Goal: Transaction & Acquisition: Purchase product/service

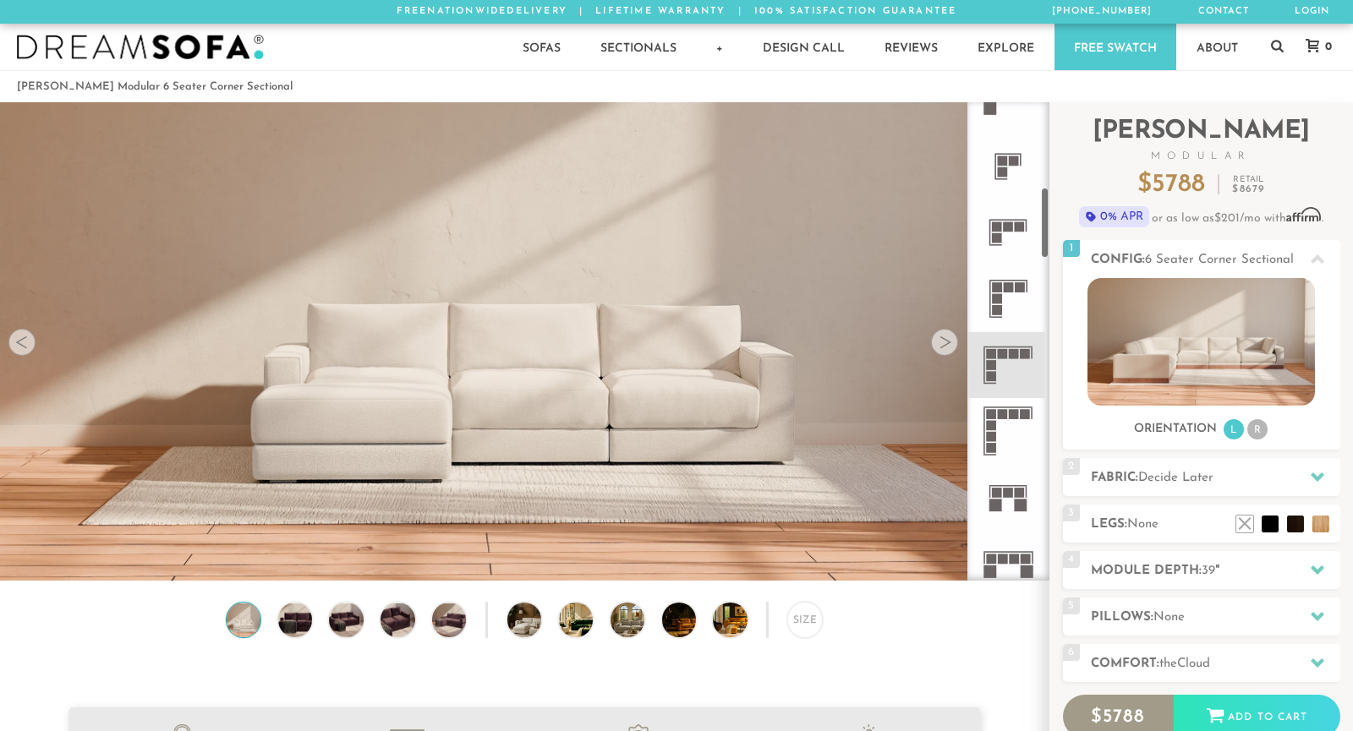
scroll to position [561, 0]
click at [1014, 364] on icon at bounding box center [1008, 370] width 66 height 66
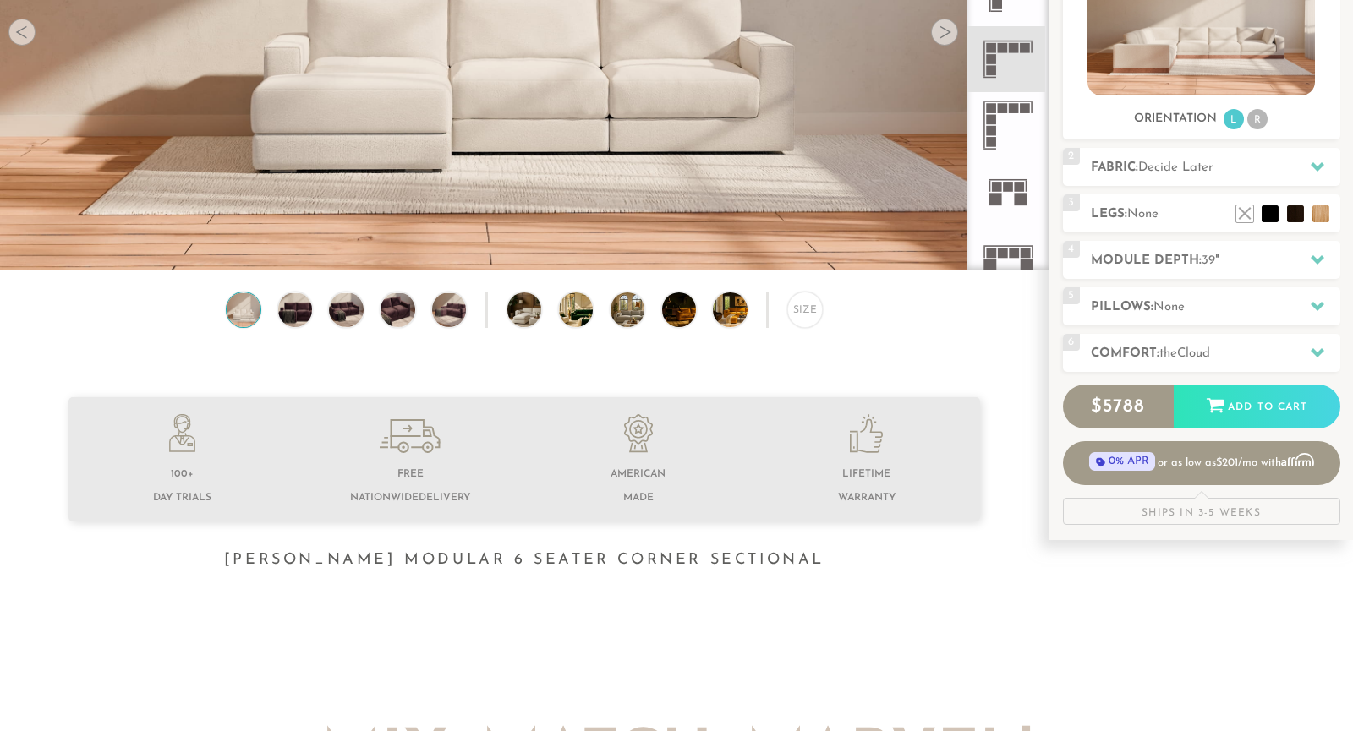
scroll to position [311, 0]
click at [1287, 212] on li at bounding box center [1270, 188] width 68 height 68
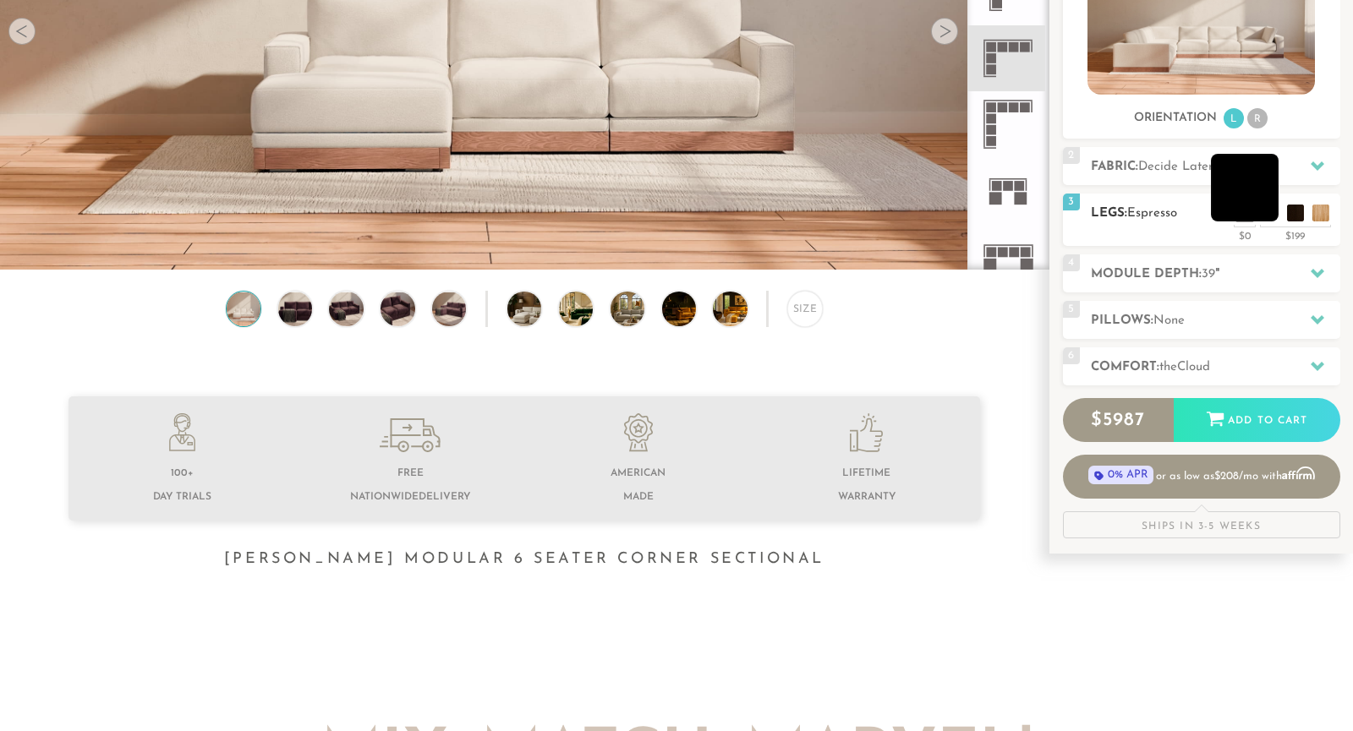
click at [1269, 211] on li at bounding box center [1245, 188] width 68 height 68
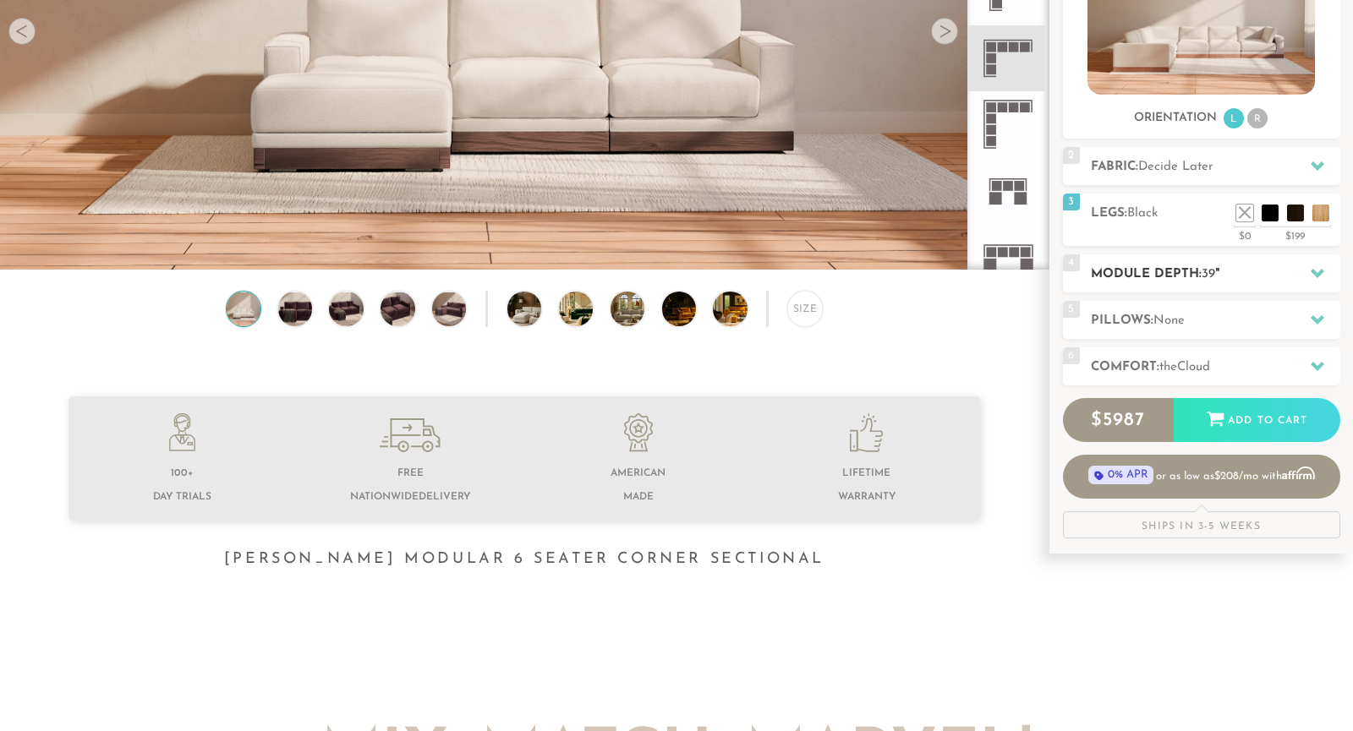
click at [1167, 269] on h2 "Module Depth: 39 "" at bounding box center [1215, 274] width 249 height 19
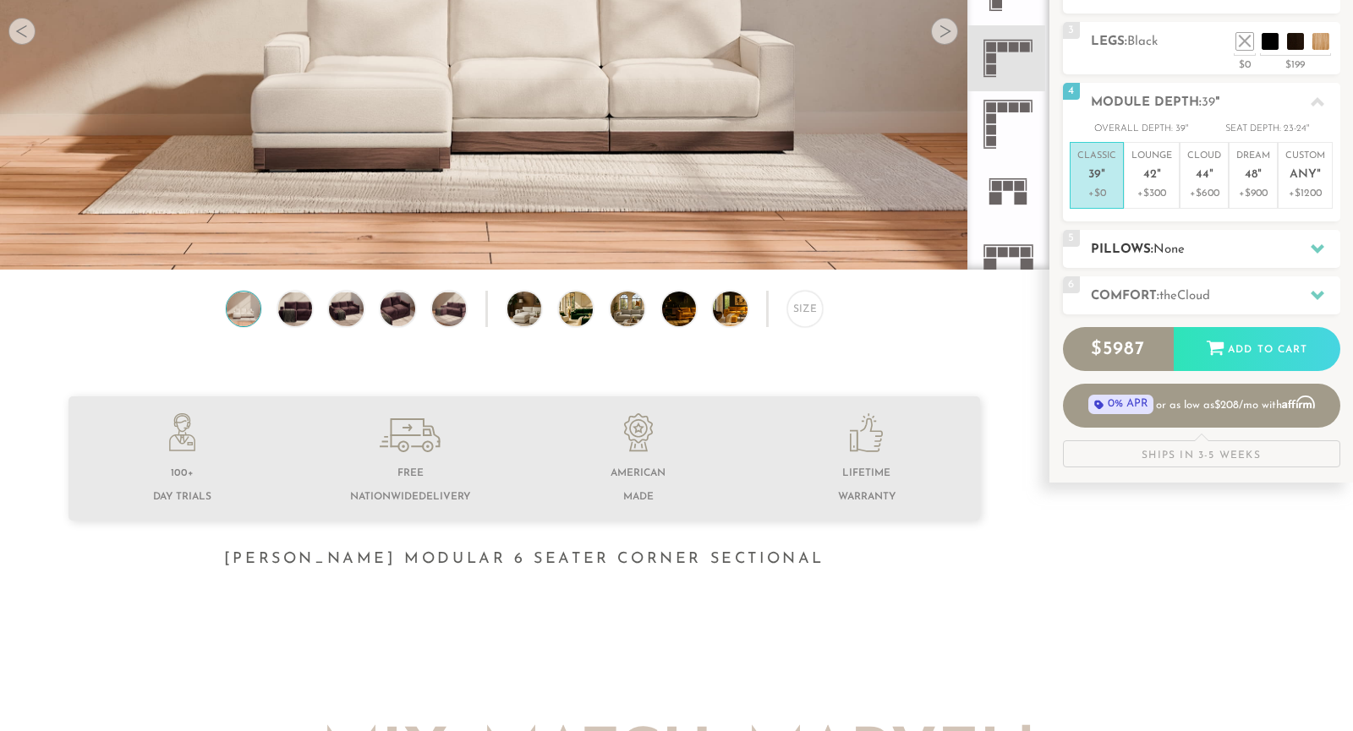
click at [1157, 246] on span "None" at bounding box center [1168, 250] width 31 height 13
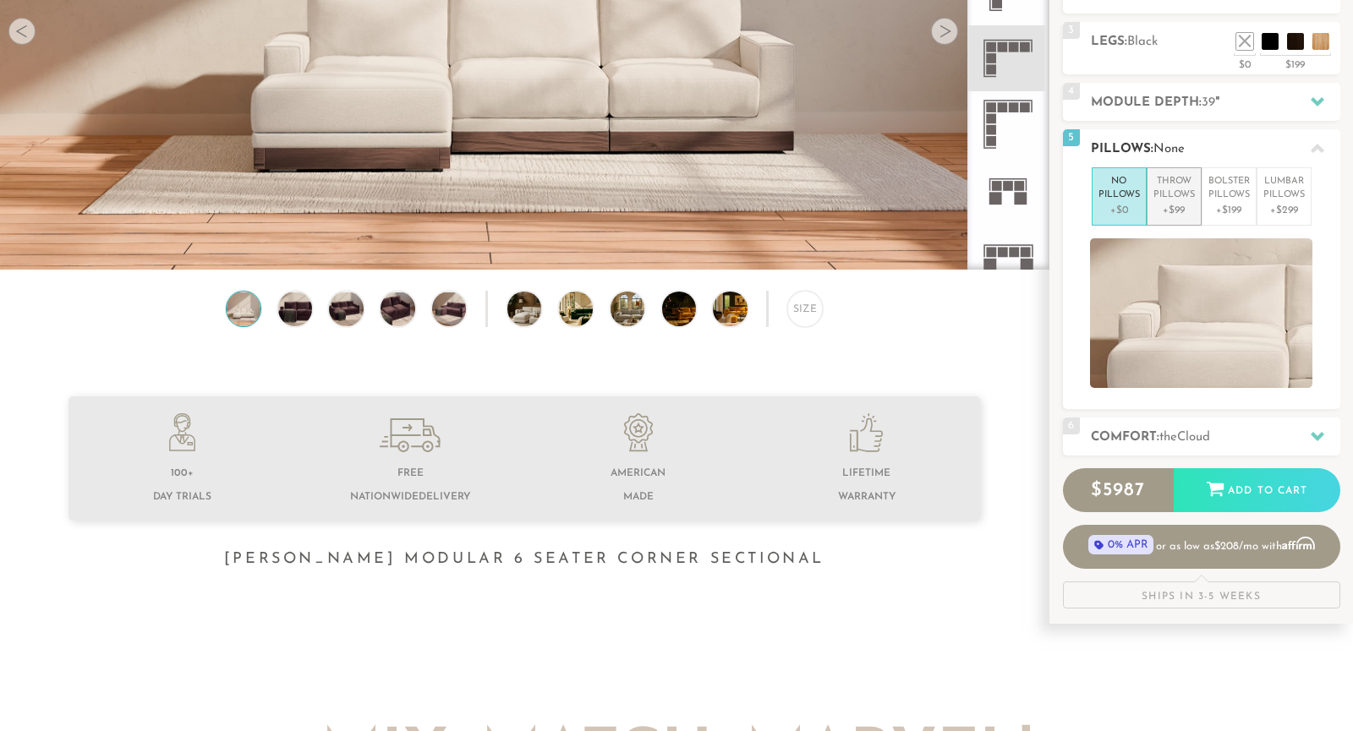
click at [1173, 207] on p "+$99" at bounding box center [1173, 210] width 41 height 15
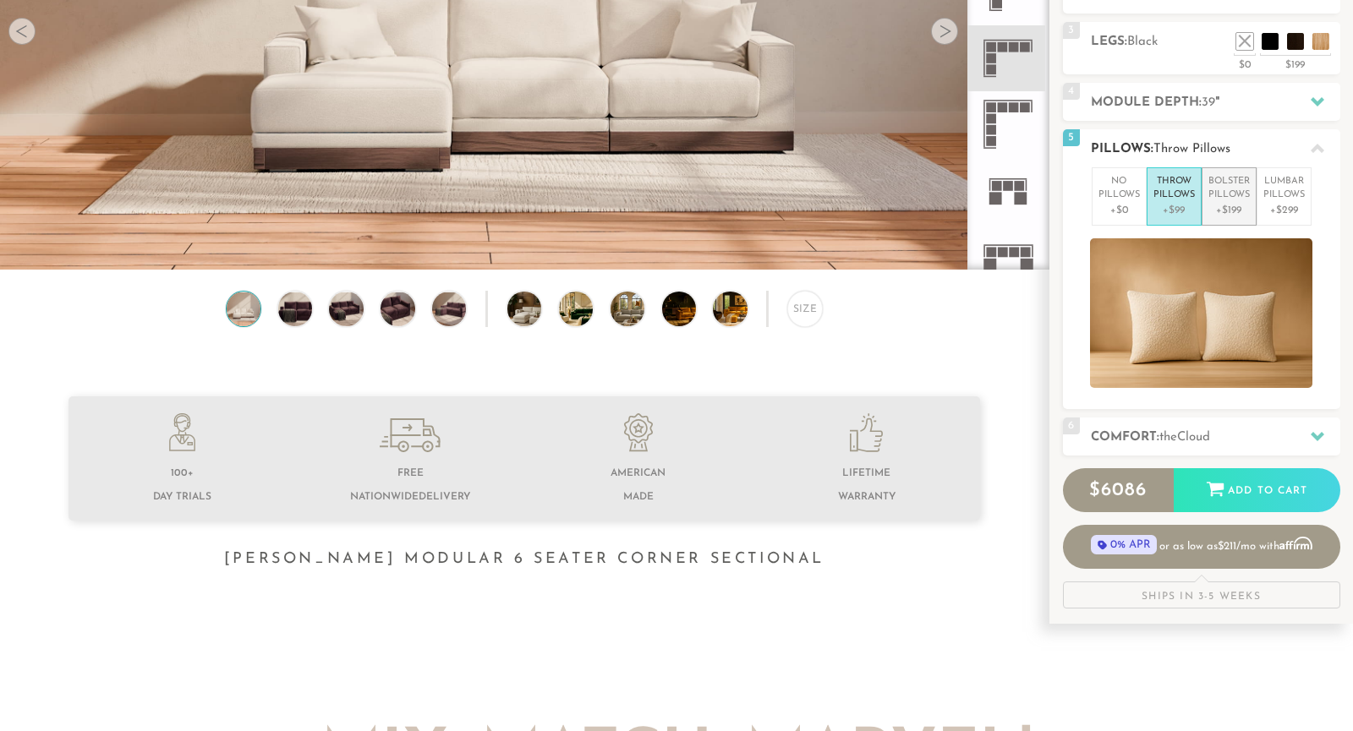
click at [1217, 203] on p "+$199" at bounding box center [1228, 210] width 41 height 15
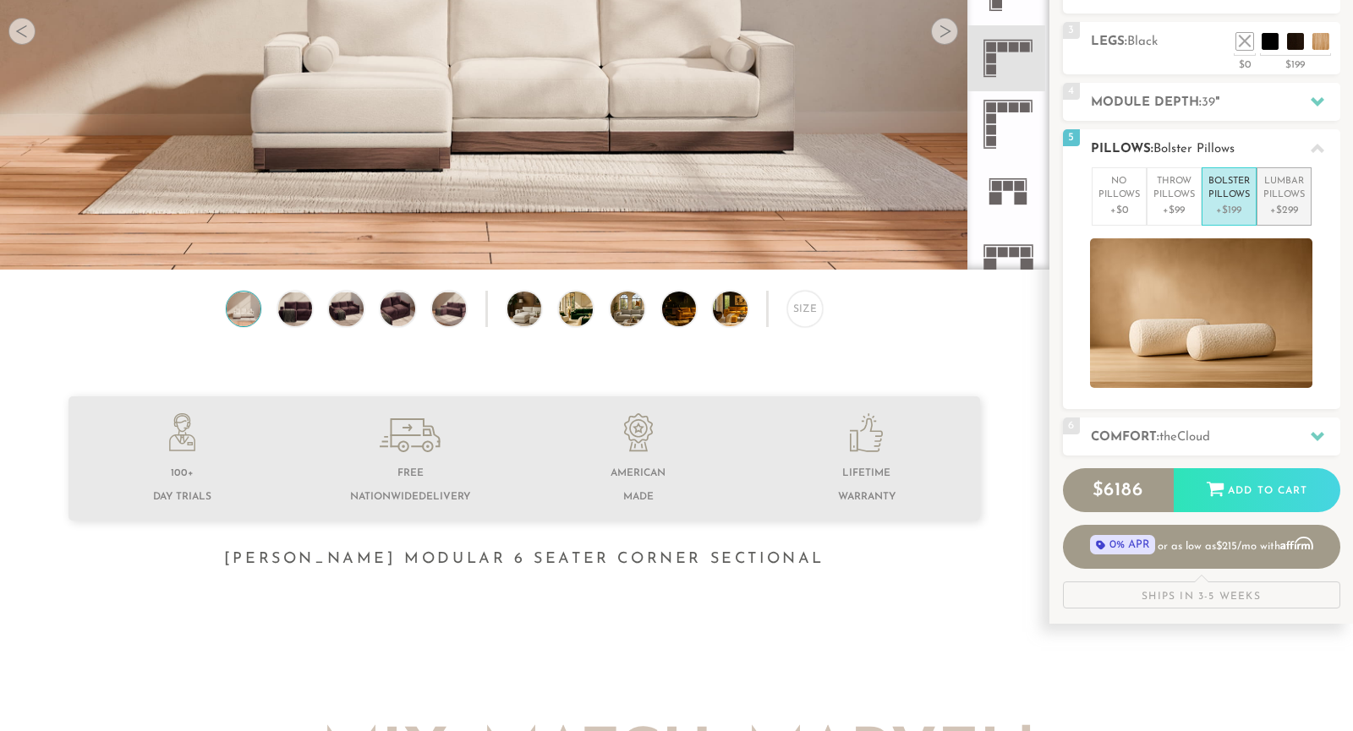
click at [1279, 207] on p "+$299" at bounding box center [1283, 210] width 41 height 15
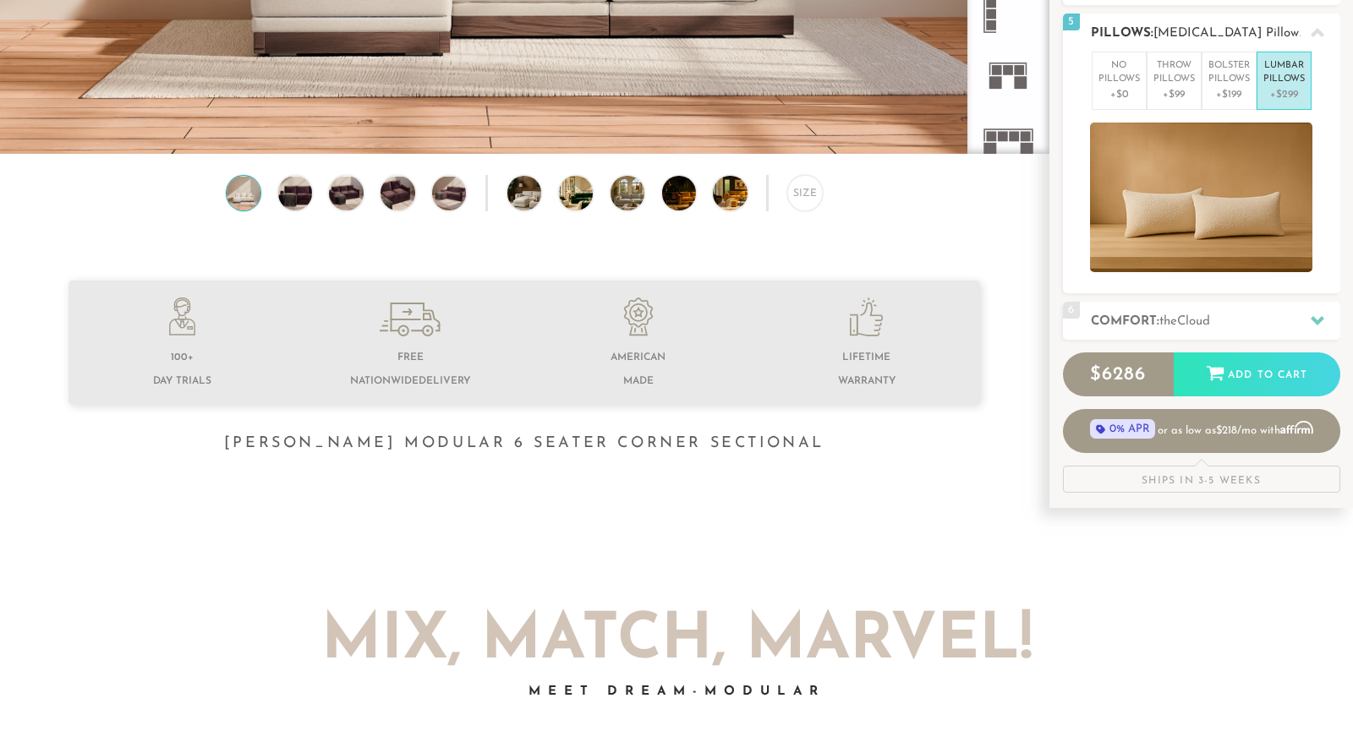
scroll to position [425, 0]
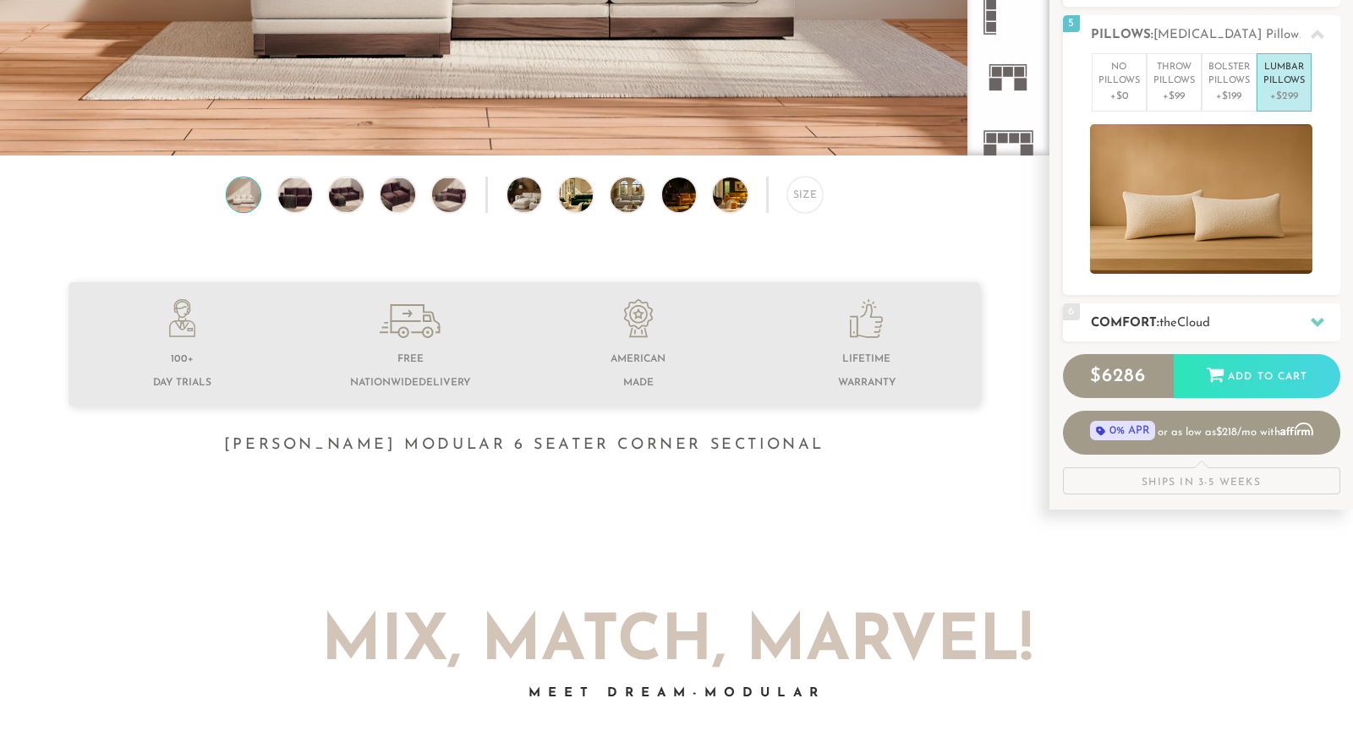
click at [1172, 317] on span "the" at bounding box center [1168, 323] width 18 height 13
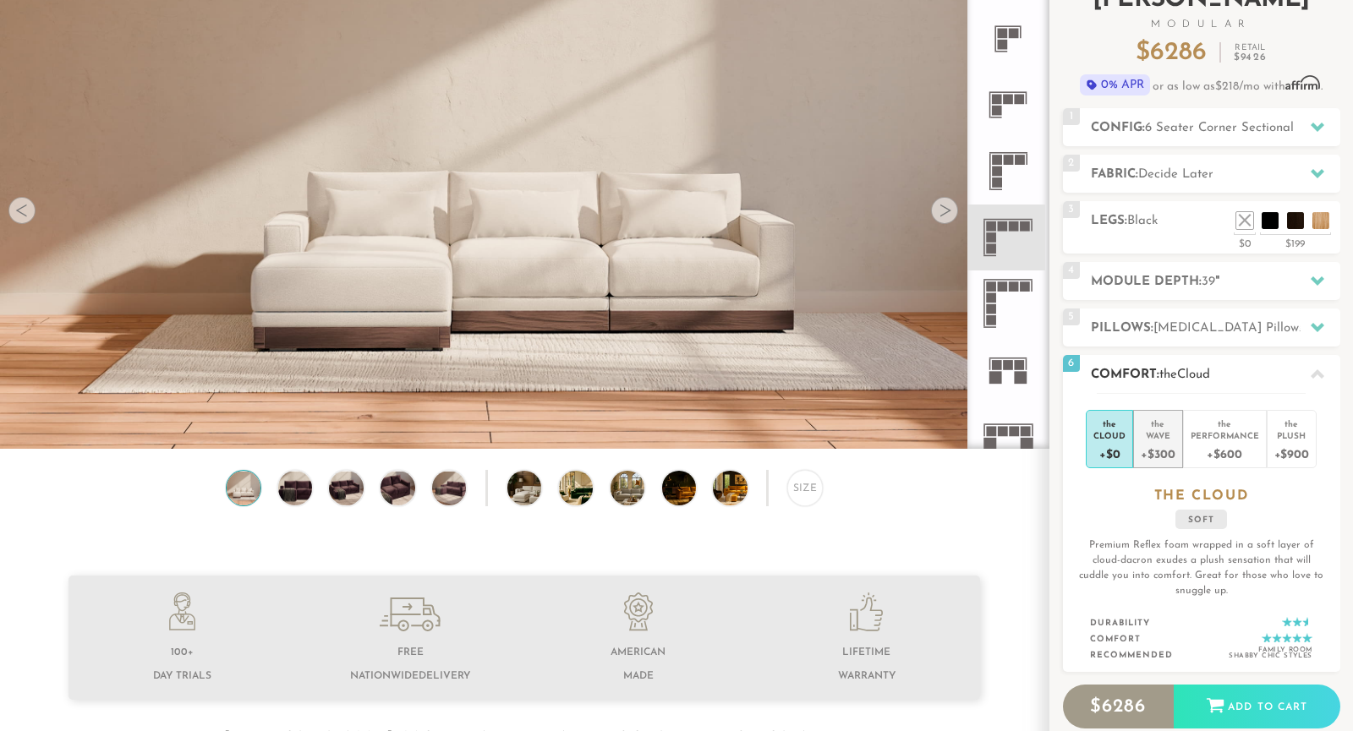
scroll to position [0, 0]
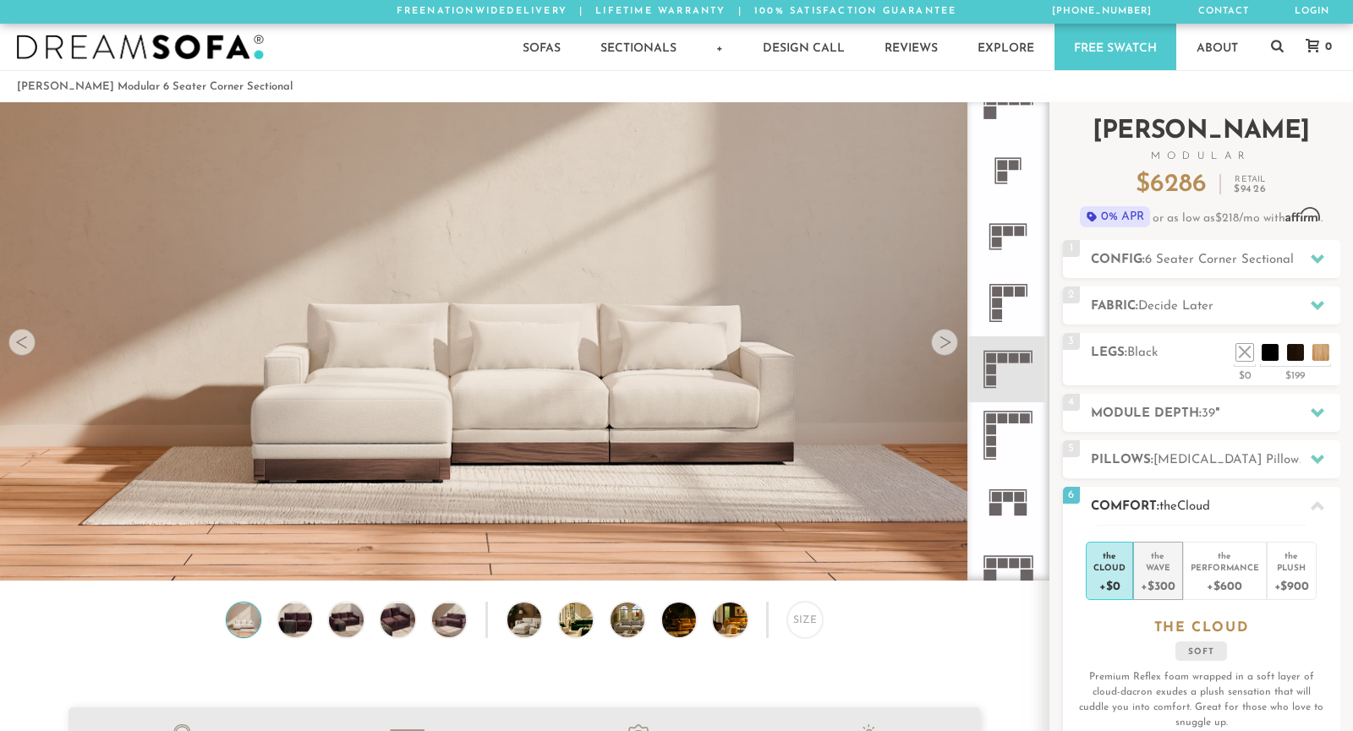
click at [1165, 559] on div "the" at bounding box center [1158, 553] width 34 height 17
click at [1209, 568] on div "Performance" at bounding box center [1225, 568] width 68 height 12
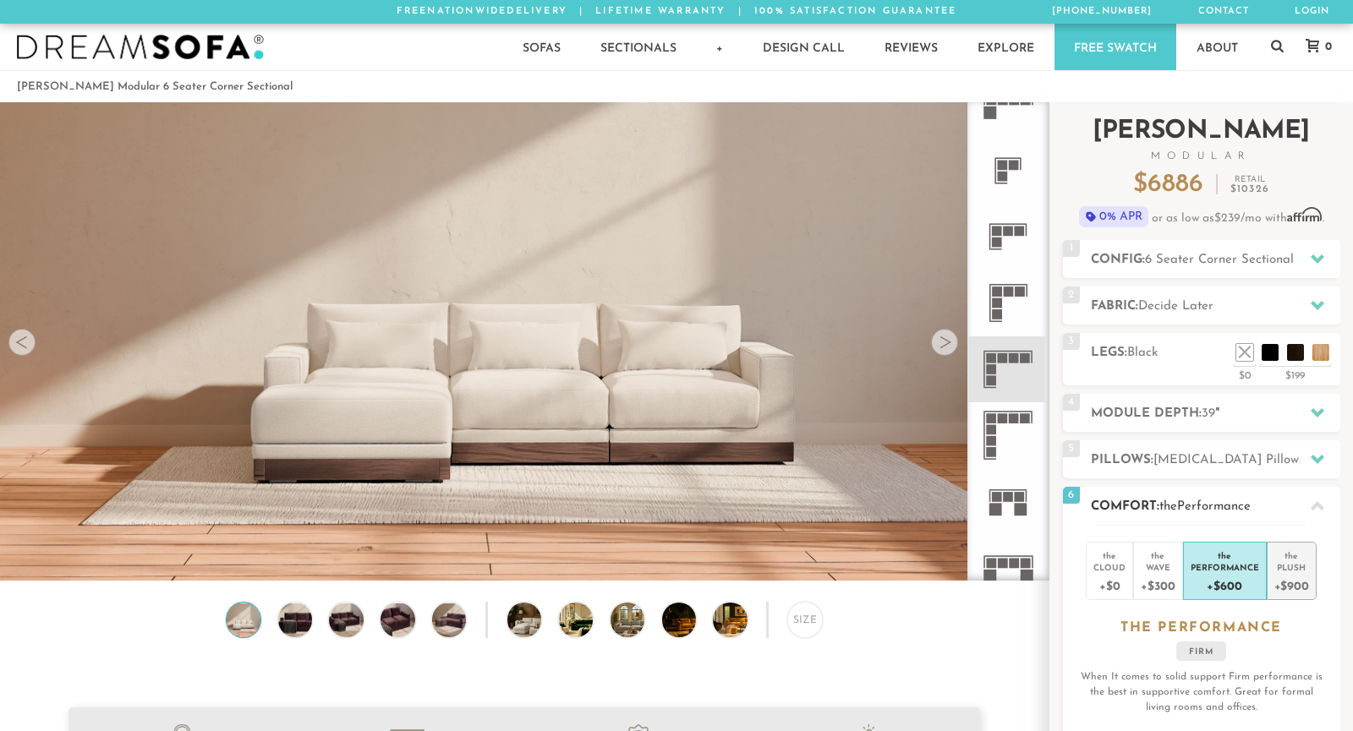
click at [1290, 576] on div "+$900" at bounding box center [1291, 585] width 35 height 25
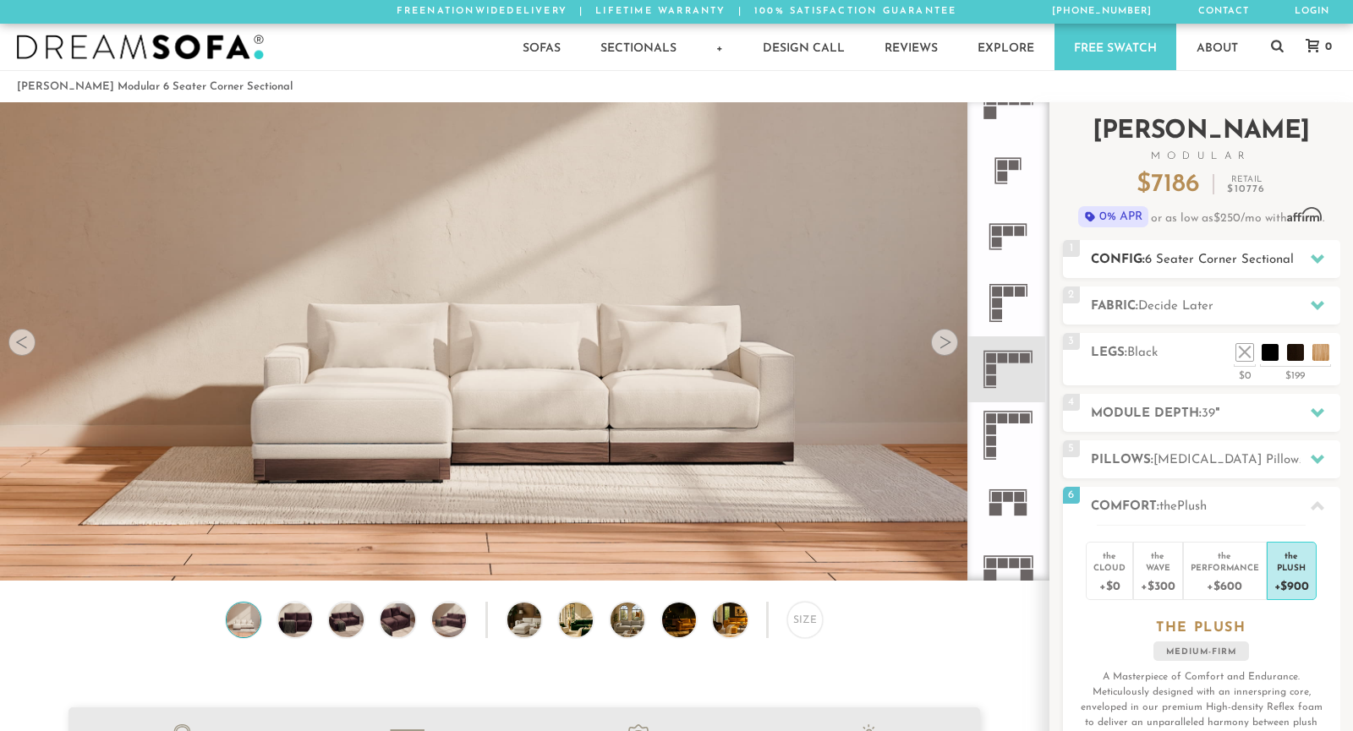
click at [1240, 260] on span "6 Seater Corner Sectional" at bounding box center [1219, 260] width 149 height 13
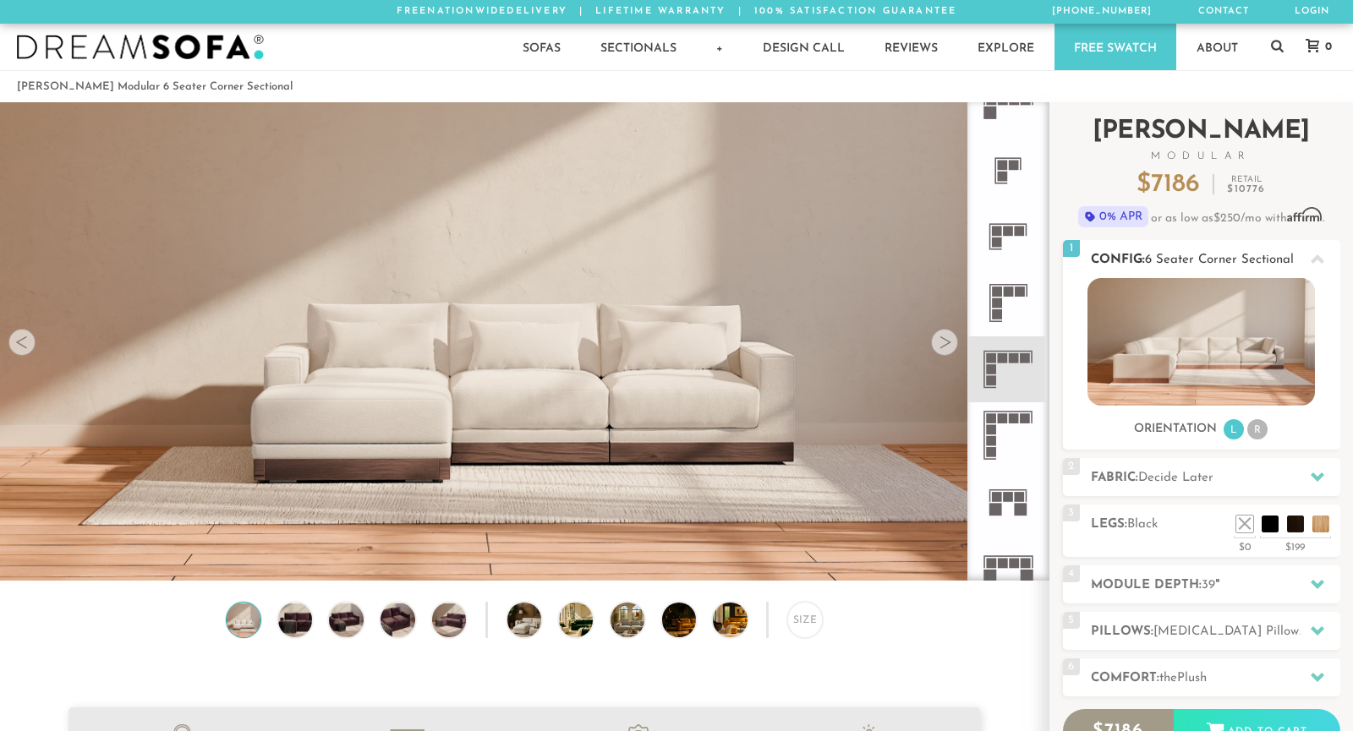
click at [1261, 430] on li "R" at bounding box center [1257, 429] width 20 height 20
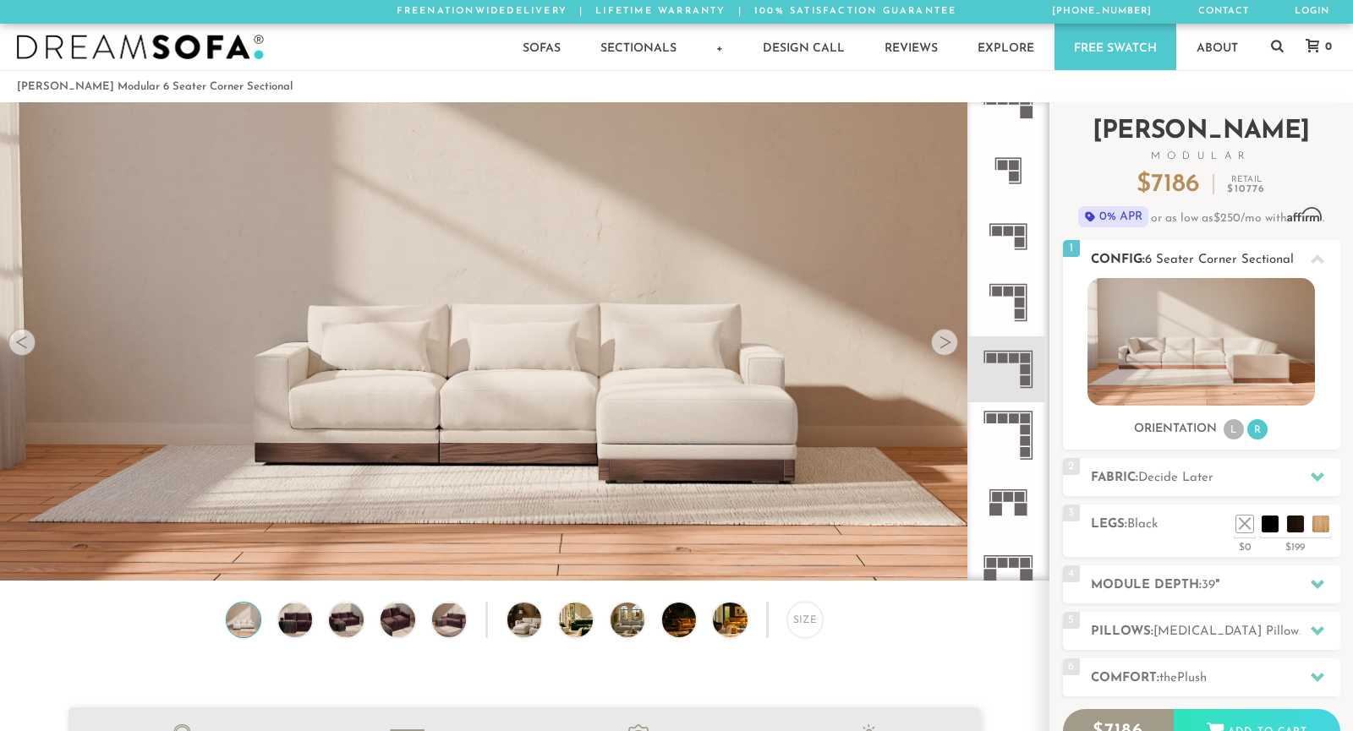
click at [1236, 435] on li "L" at bounding box center [1234, 429] width 20 height 20
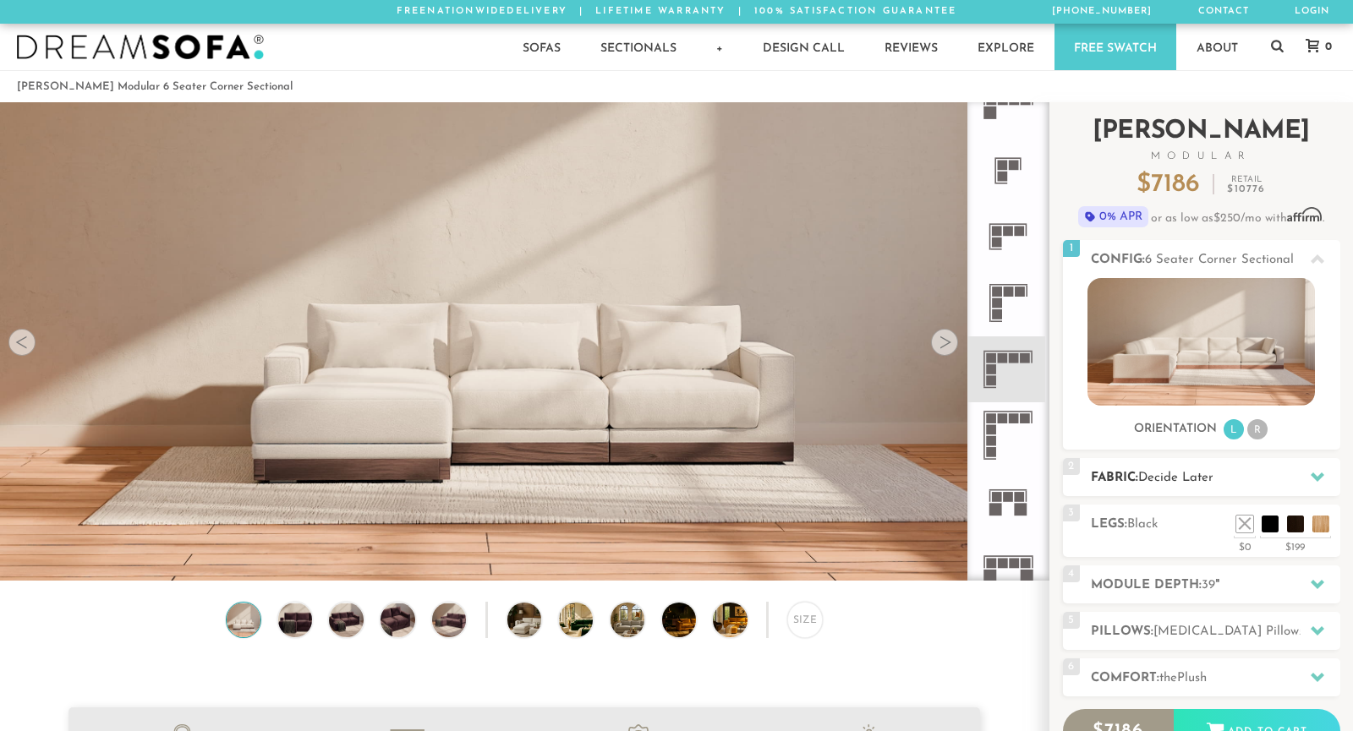
click at [1190, 473] on span "Decide Later" at bounding box center [1175, 478] width 75 height 13
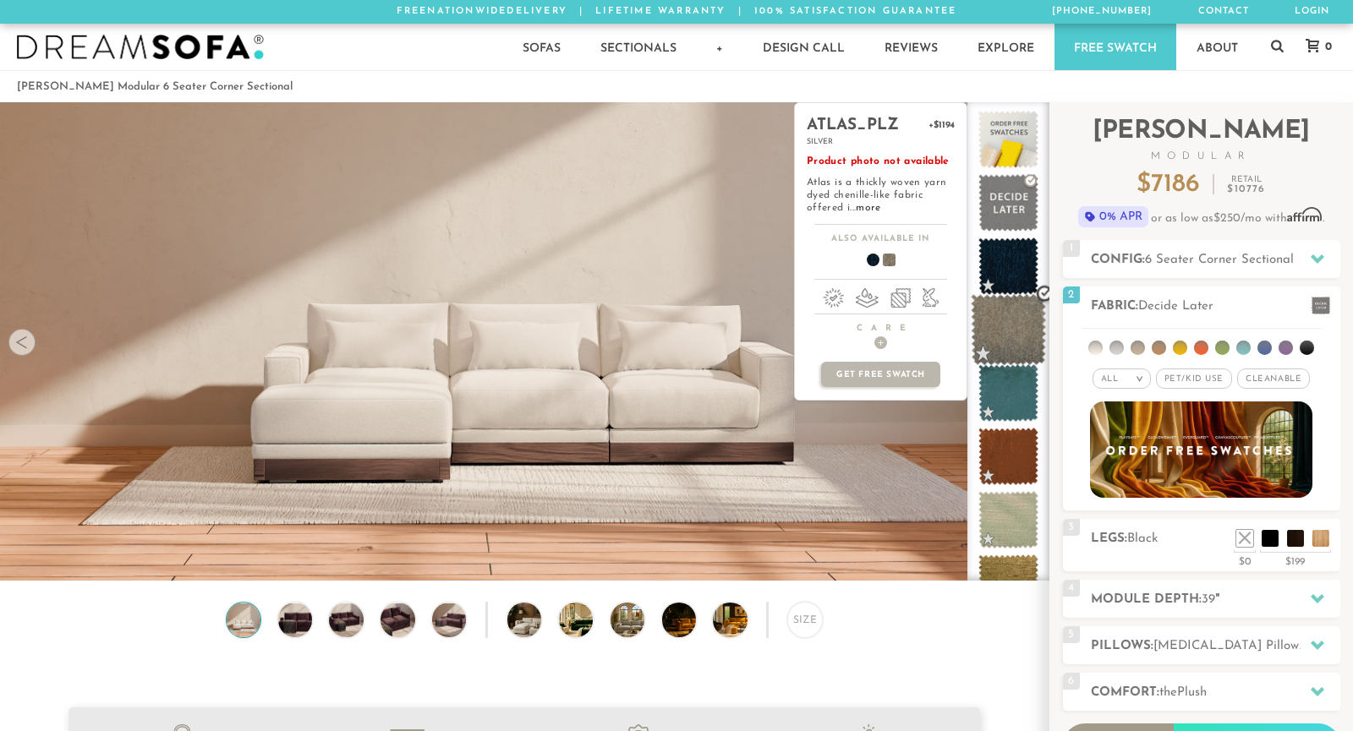
click at [1008, 330] on span at bounding box center [1008, 330] width 75 height 72
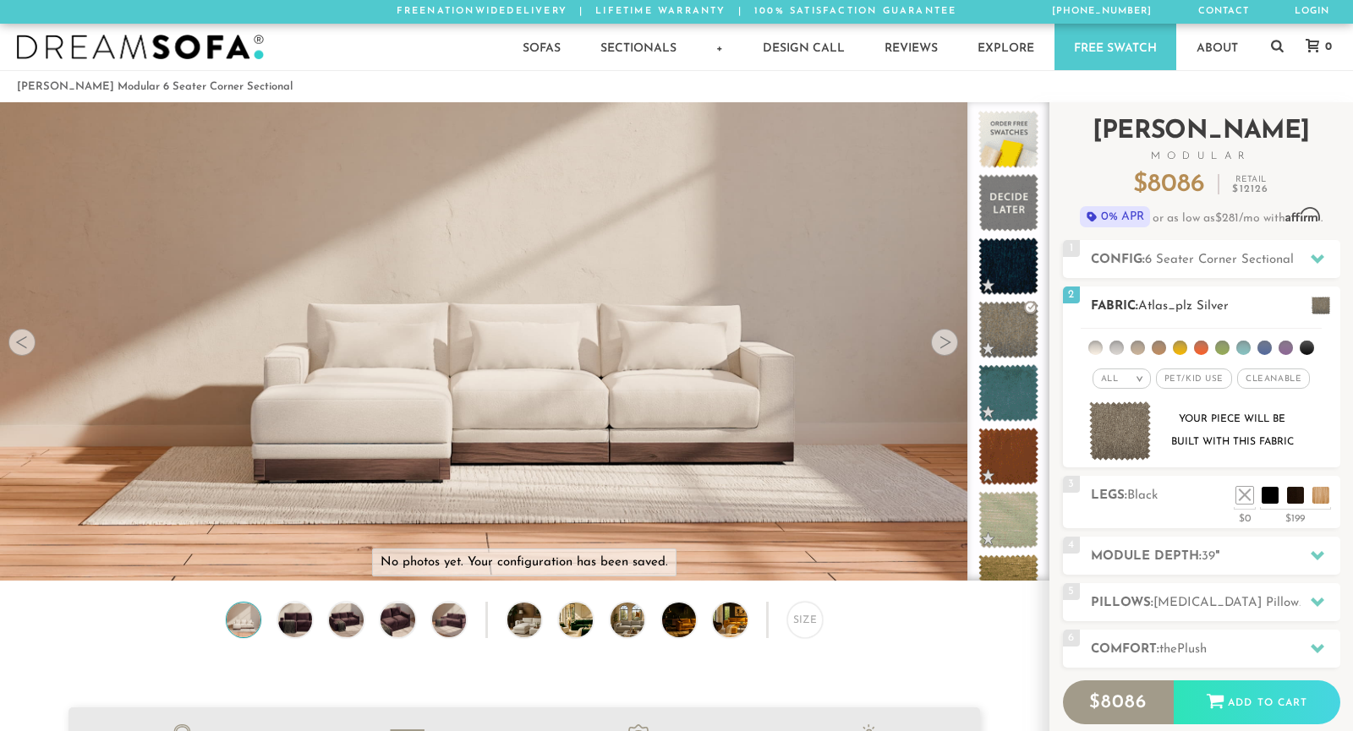
click at [1134, 342] on li at bounding box center [1138, 348] width 14 height 14
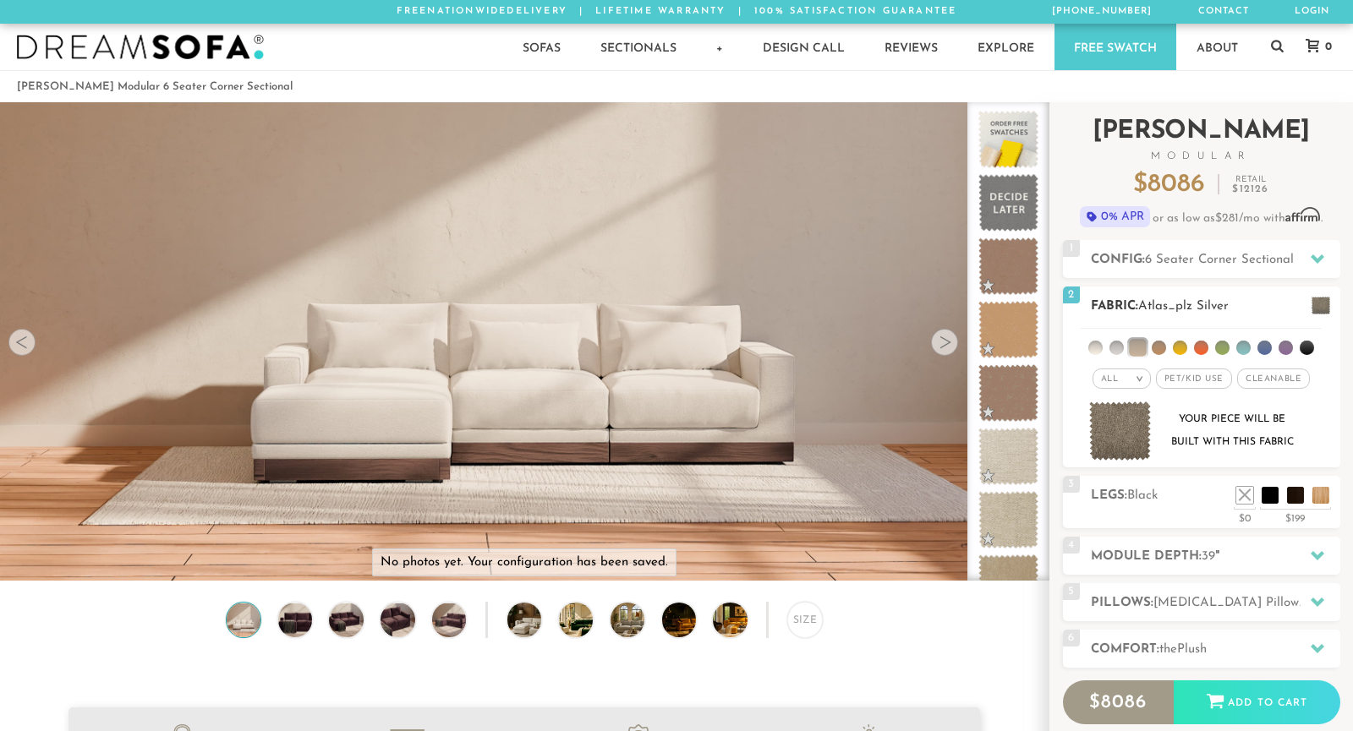
click at [1161, 348] on li at bounding box center [1159, 348] width 14 height 14
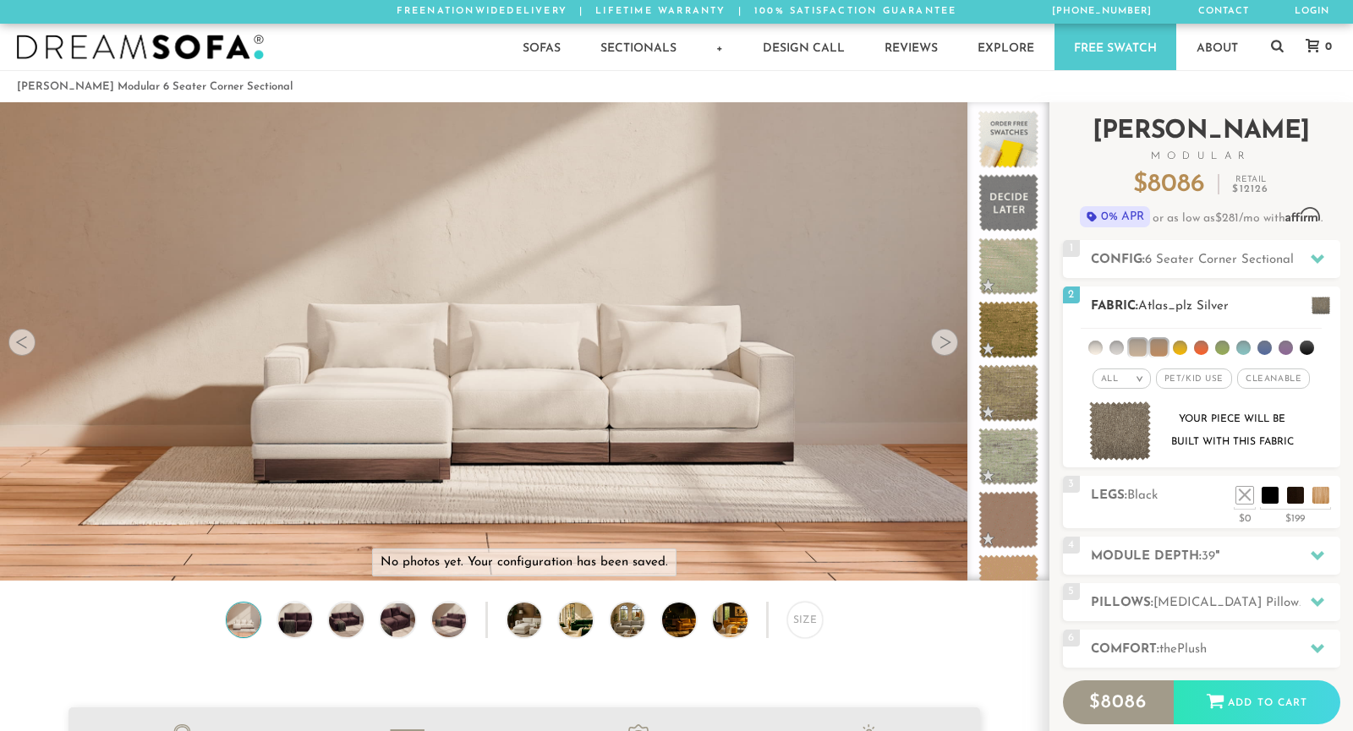
click at [1115, 344] on li at bounding box center [1117, 348] width 14 height 14
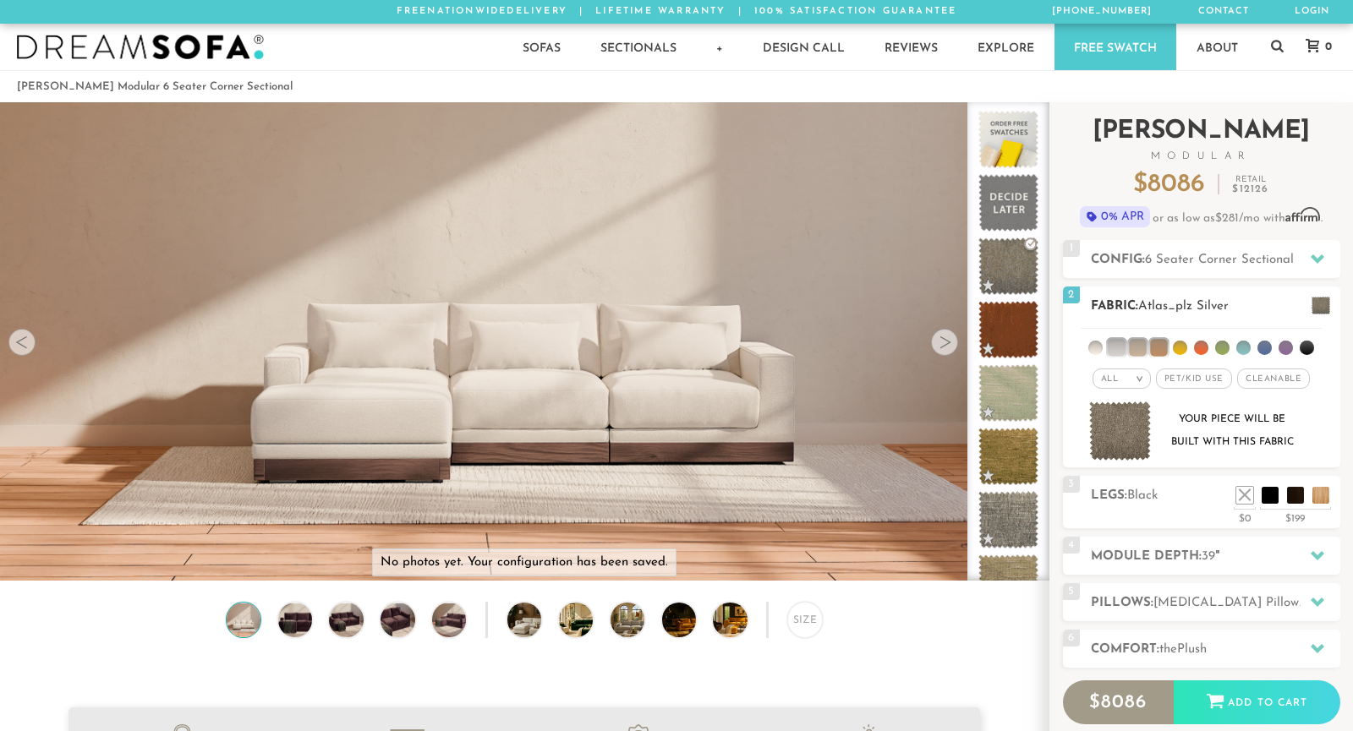
click at [1091, 346] on li at bounding box center [1095, 348] width 14 height 14
click at [1121, 344] on li at bounding box center [1116, 347] width 17 height 17
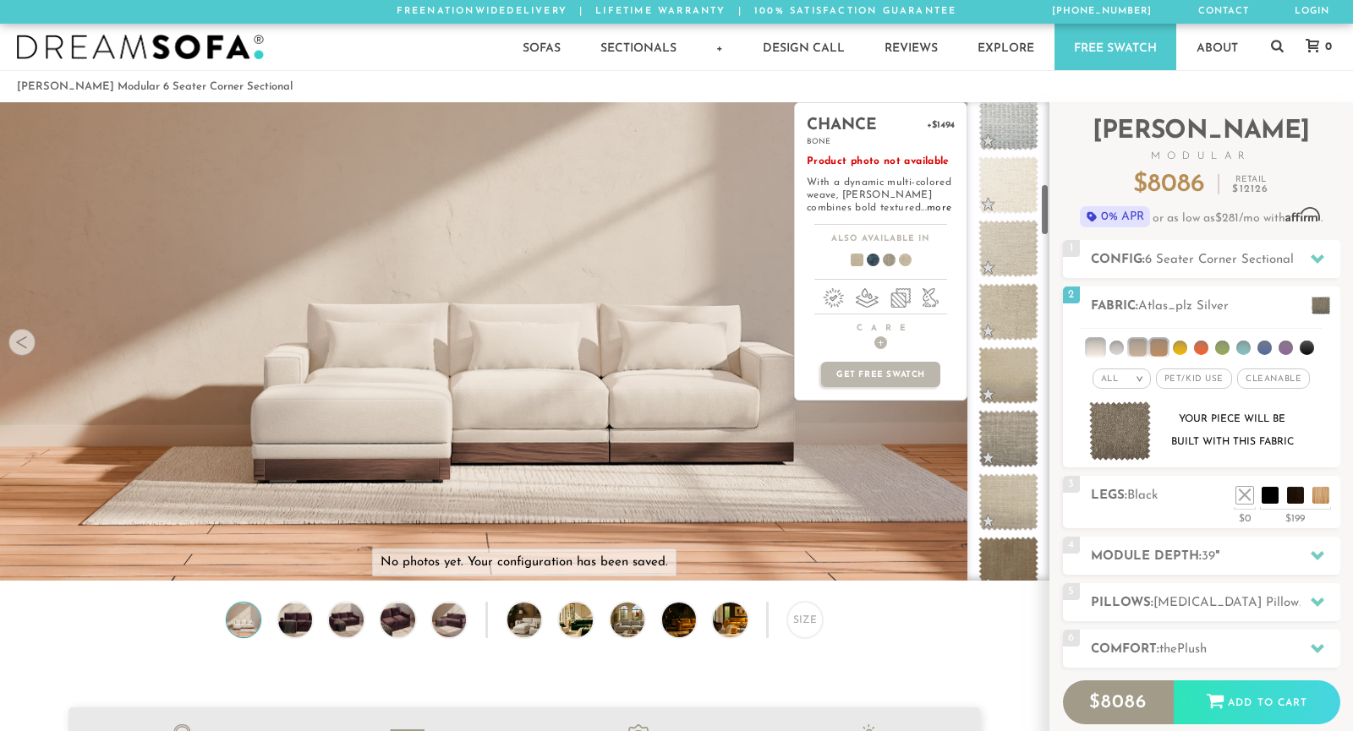
scroll to position [737, 0]
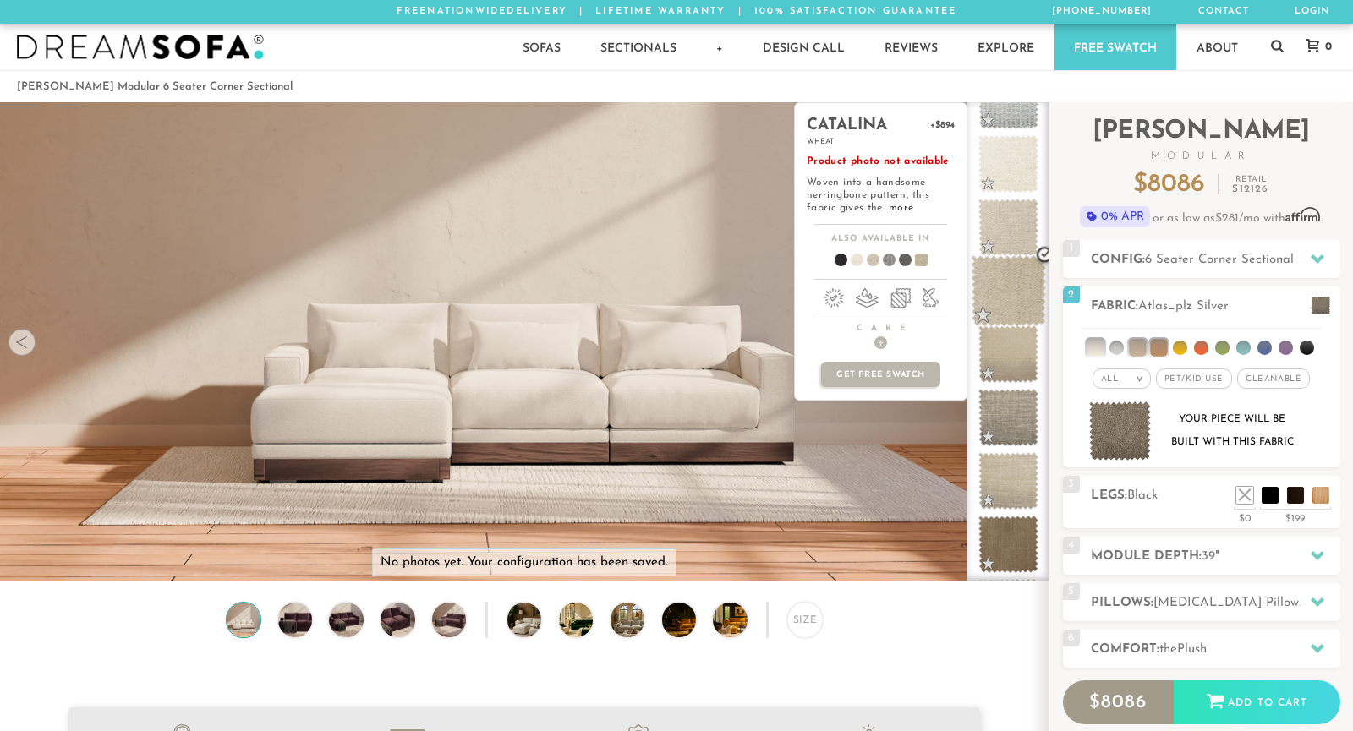
click at [1010, 299] on span at bounding box center [1008, 291] width 75 height 72
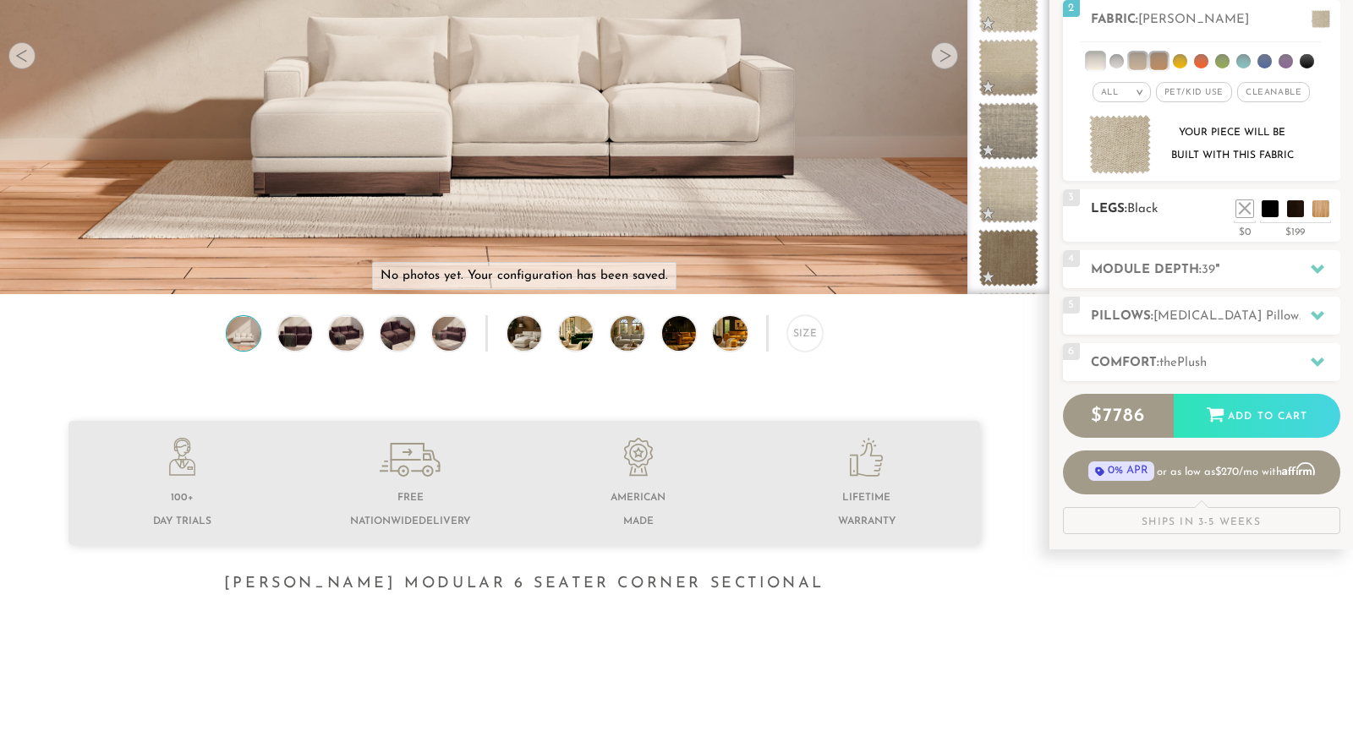
scroll to position [288, 0]
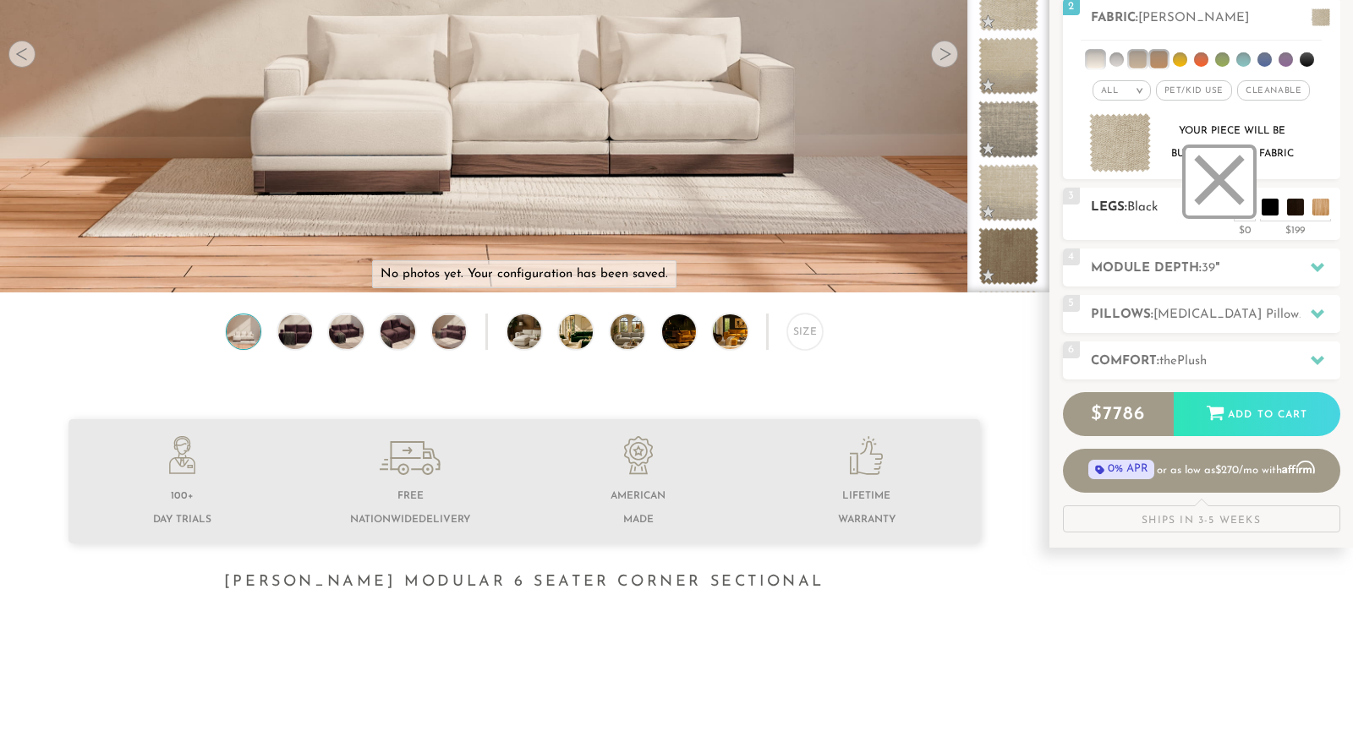
click at [1248, 211] on li at bounding box center [1220, 182] width 68 height 68
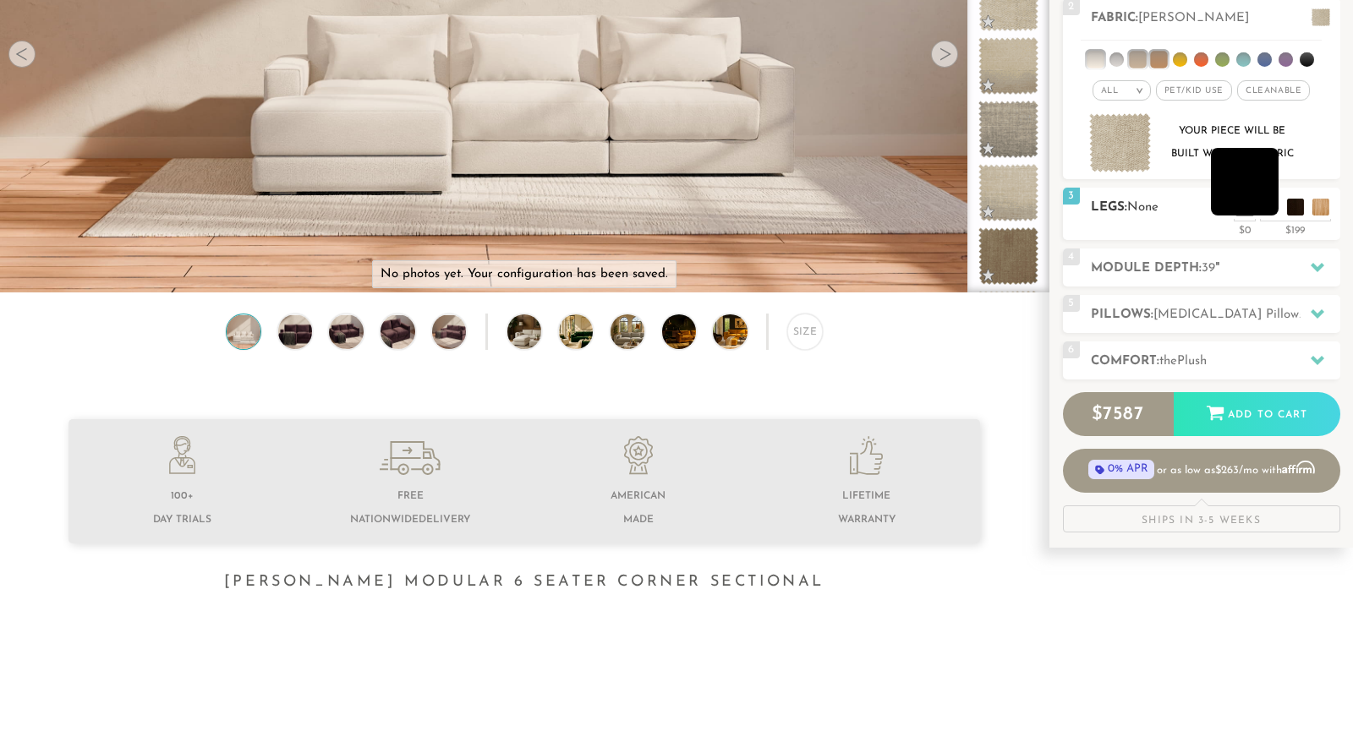
click at [1264, 206] on li at bounding box center [1245, 182] width 68 height 68
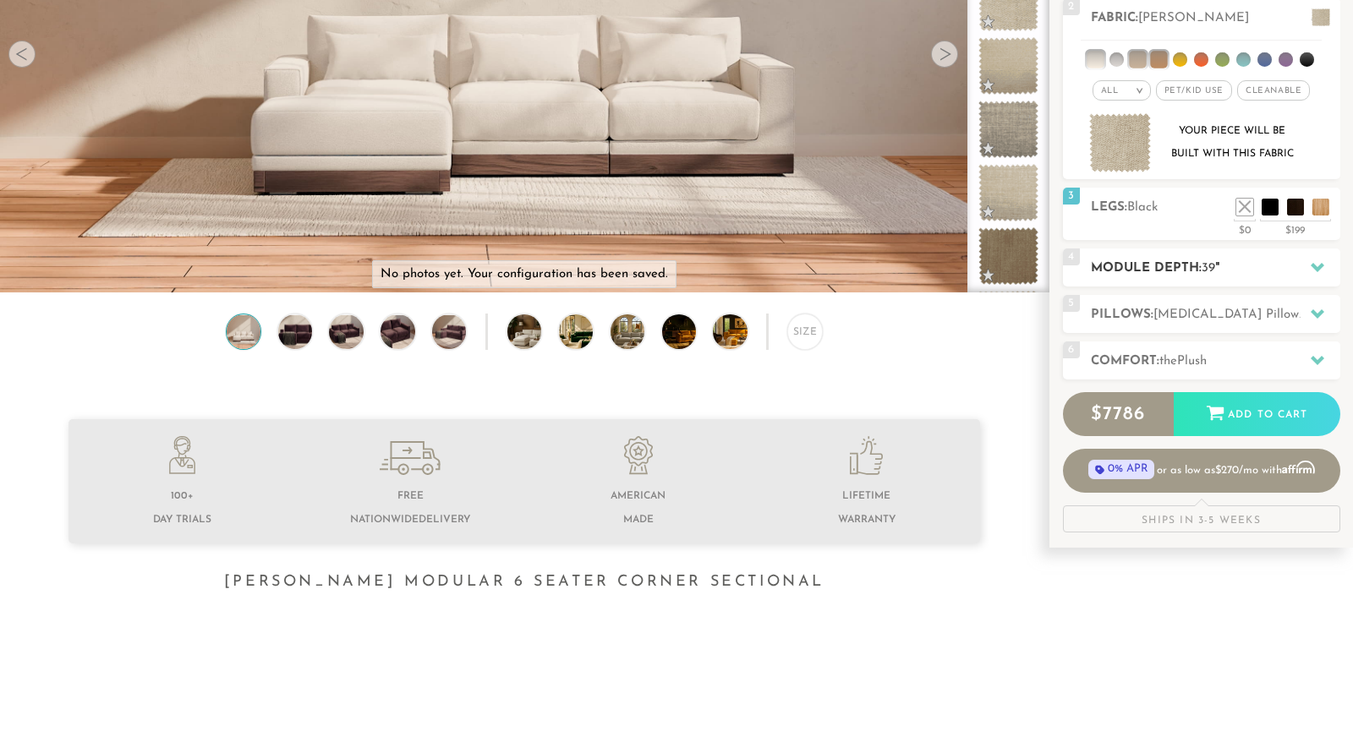
click at [1255, 276] on h2 "Module Depth: 39 "" at bounding box center [1215, 268] width 249 height 19
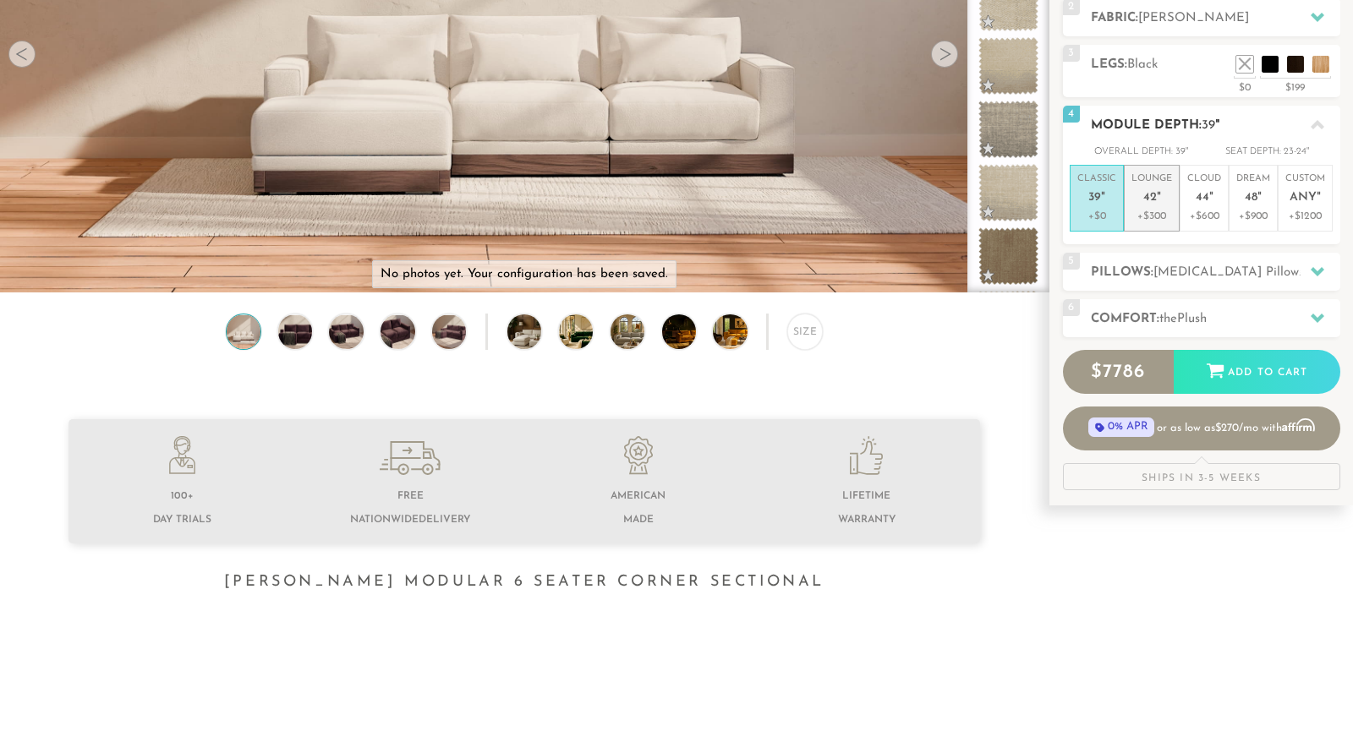
click at [1154, 205] on p "Lounge 42 "" at bounding box center [1151, 191] width 41 height 36
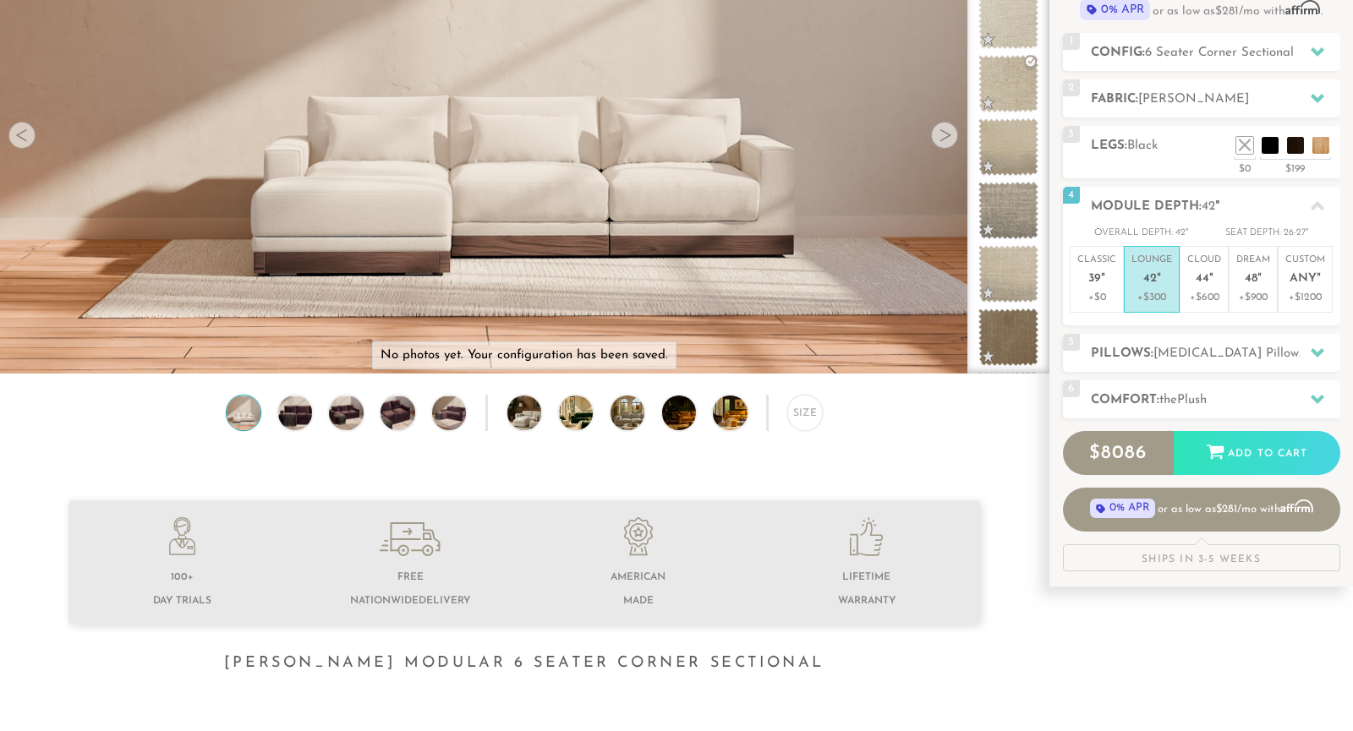
scroll to position [0, 0]
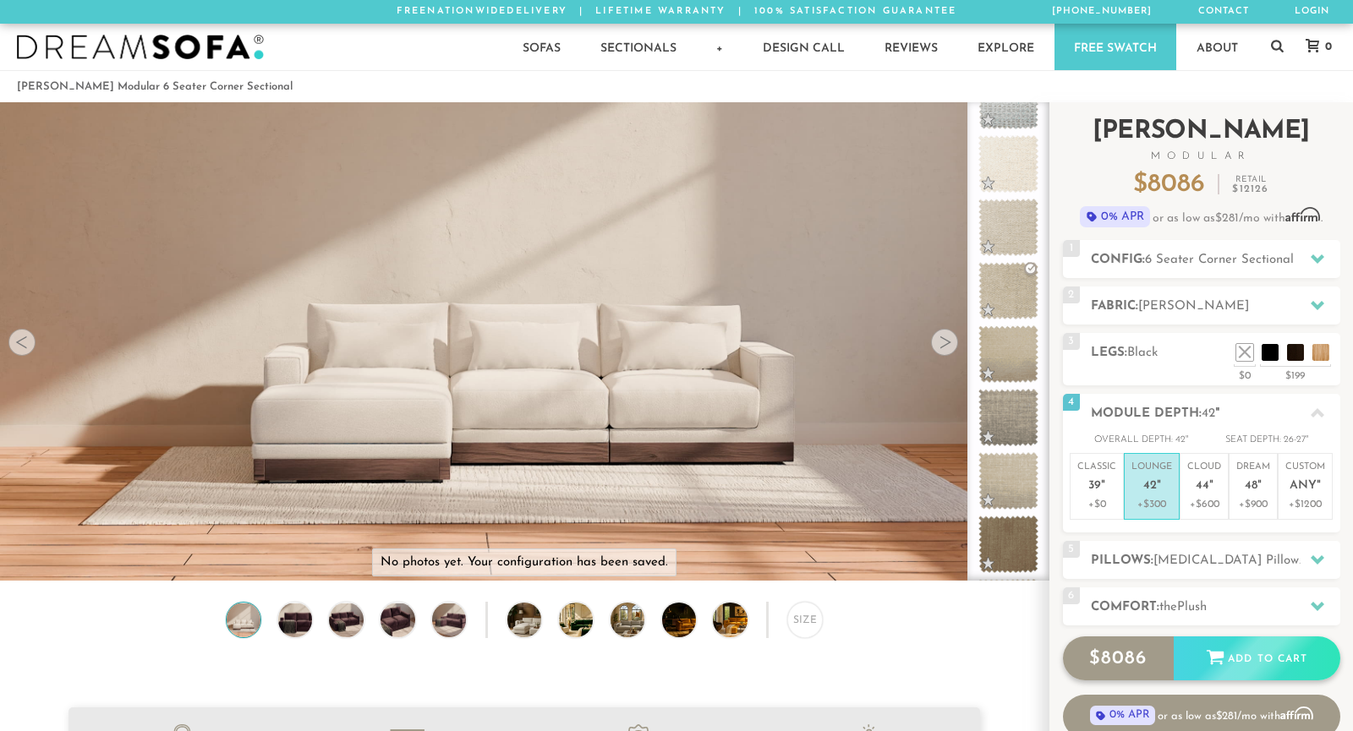
click at [1245, 649] on div "Add to Cart" at bounding box center [1257, 660] width 167 height 46
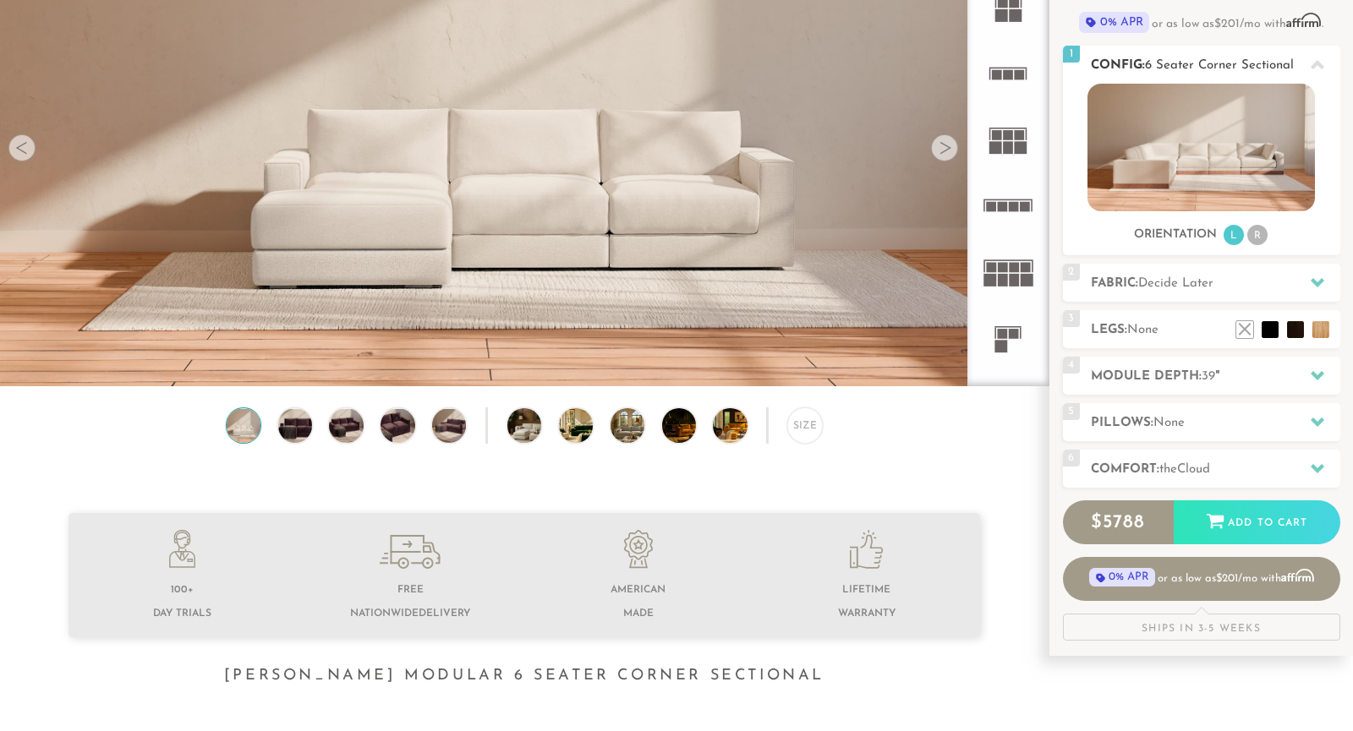
scroll to position [201, 0]
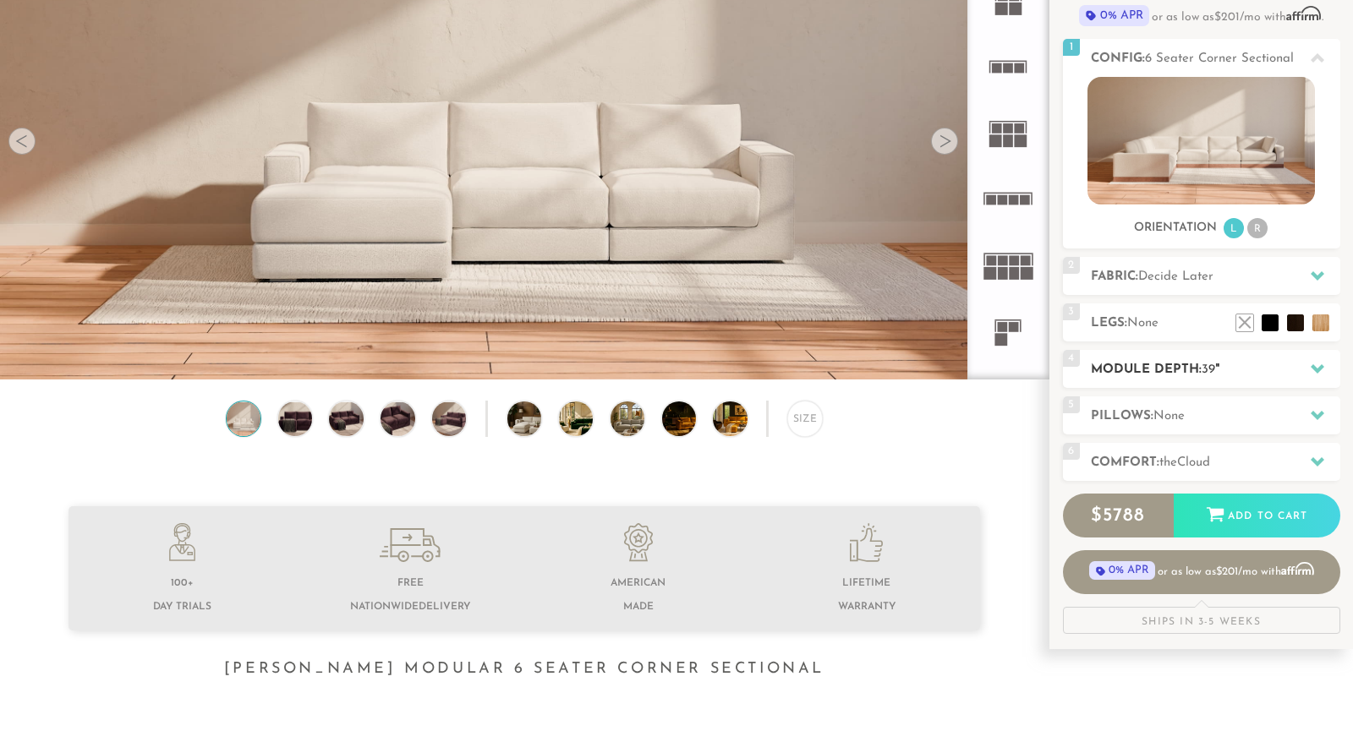
click at [1195, 364] on h2 "Module Depth: 39 "" at bounding box center [1215, 369] width 249 height 19
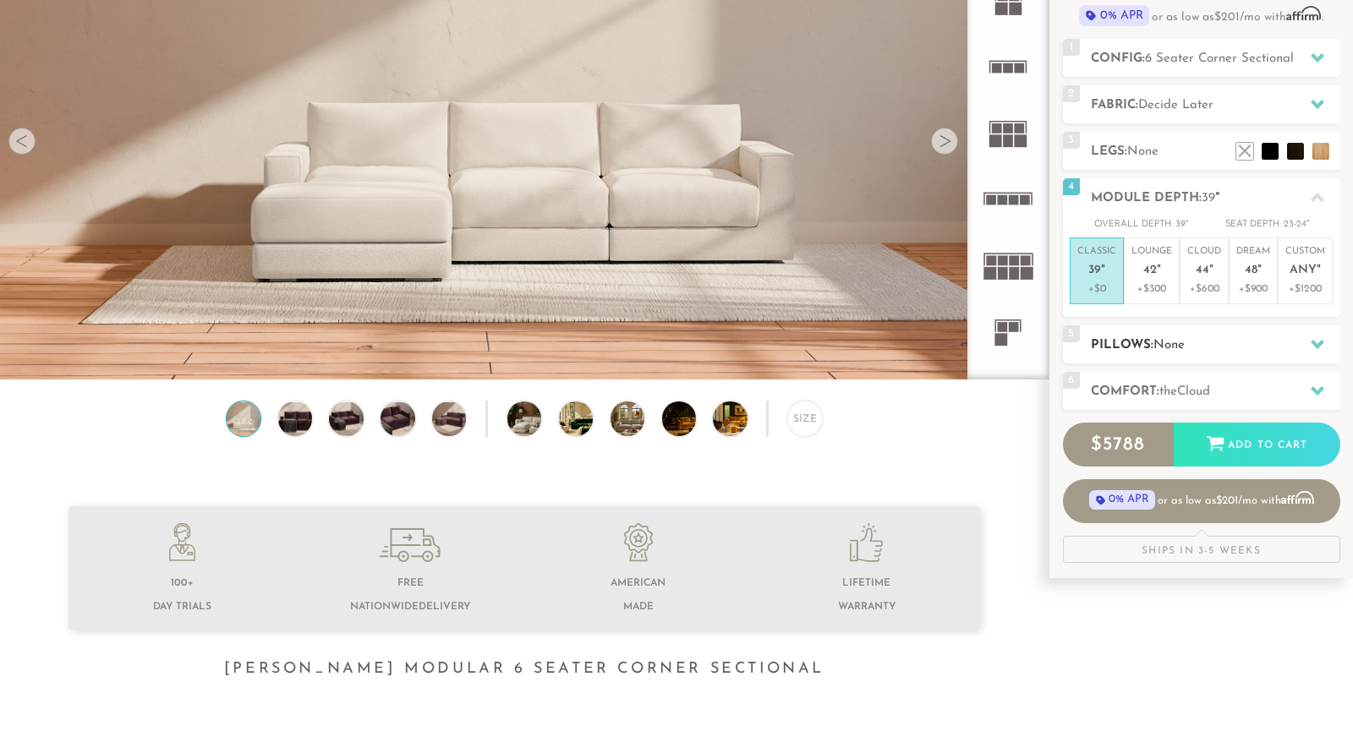
click at [1229, 345] on h2 "Pillows: None" at bounding box center [1215, 345] width 249 height 19
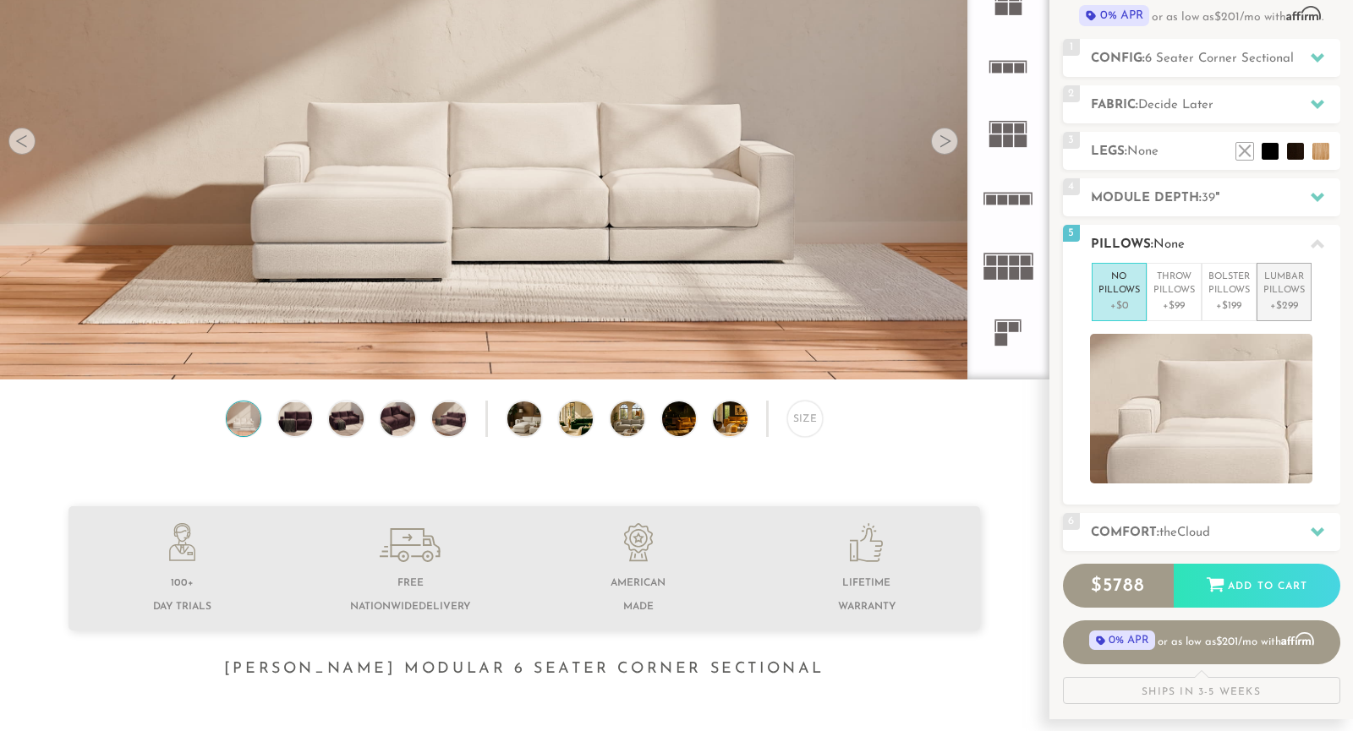
click at [1279, 304] on p "+$299" at bounding box center [1283, 306] width 41 height 15
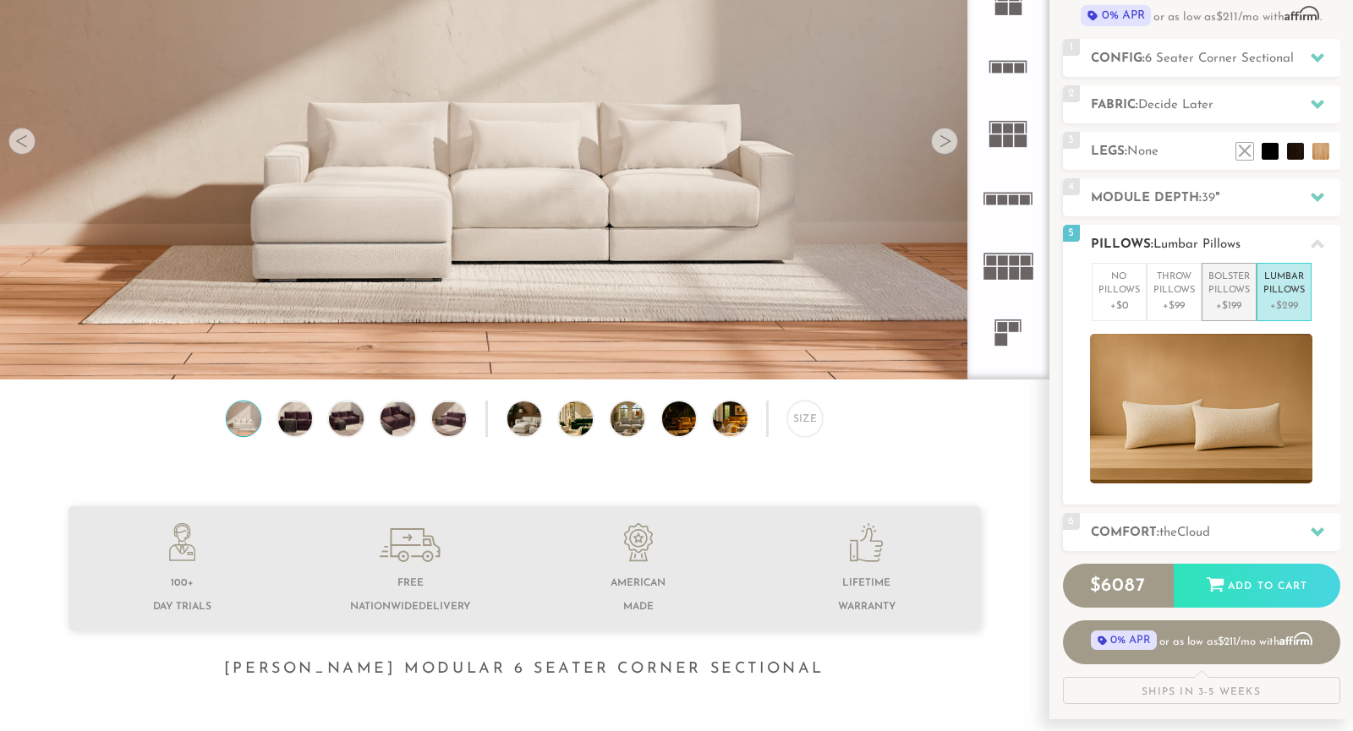
click at [1234, 293] on p "Bolster Pillows" at bounding box center [1228, 285] width 41 height 28
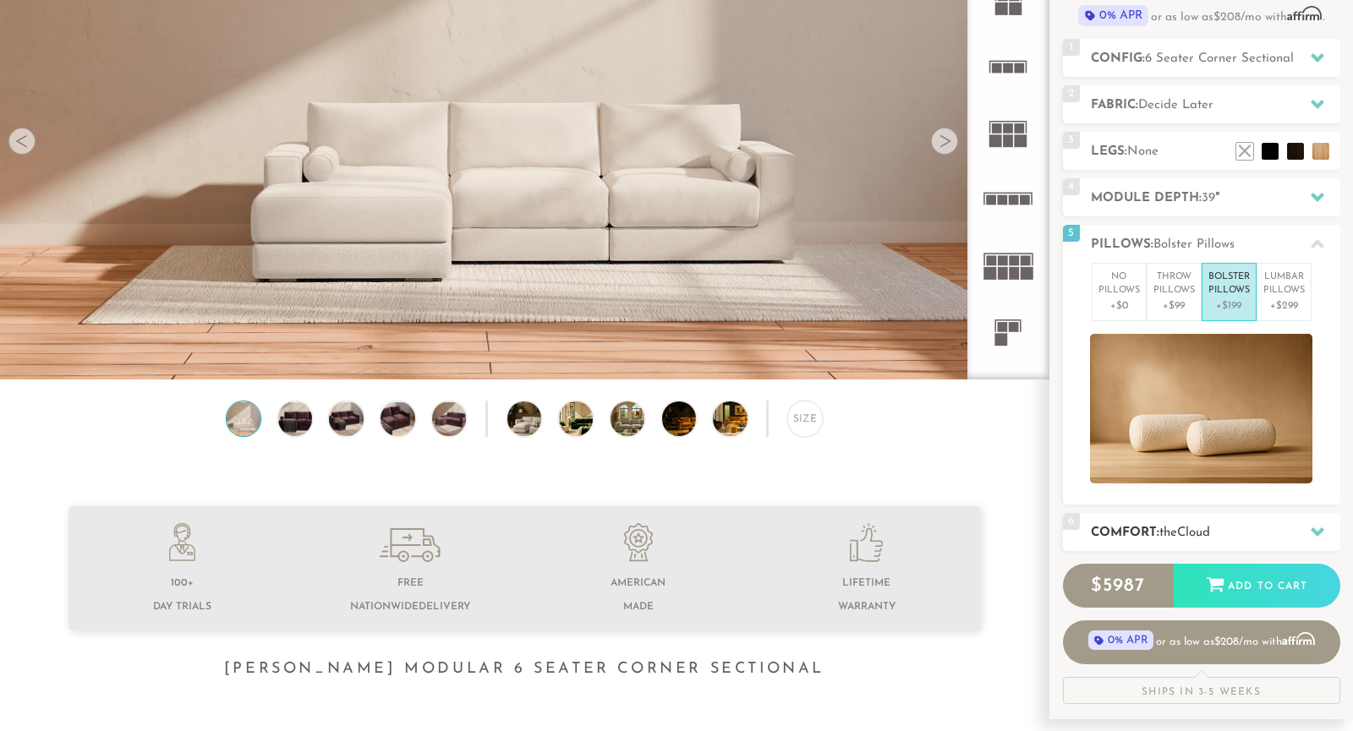
click at [1240, 527] on h2 "Comfort: the Cloud" at bounding box center [1215, 532] width 249 height 19
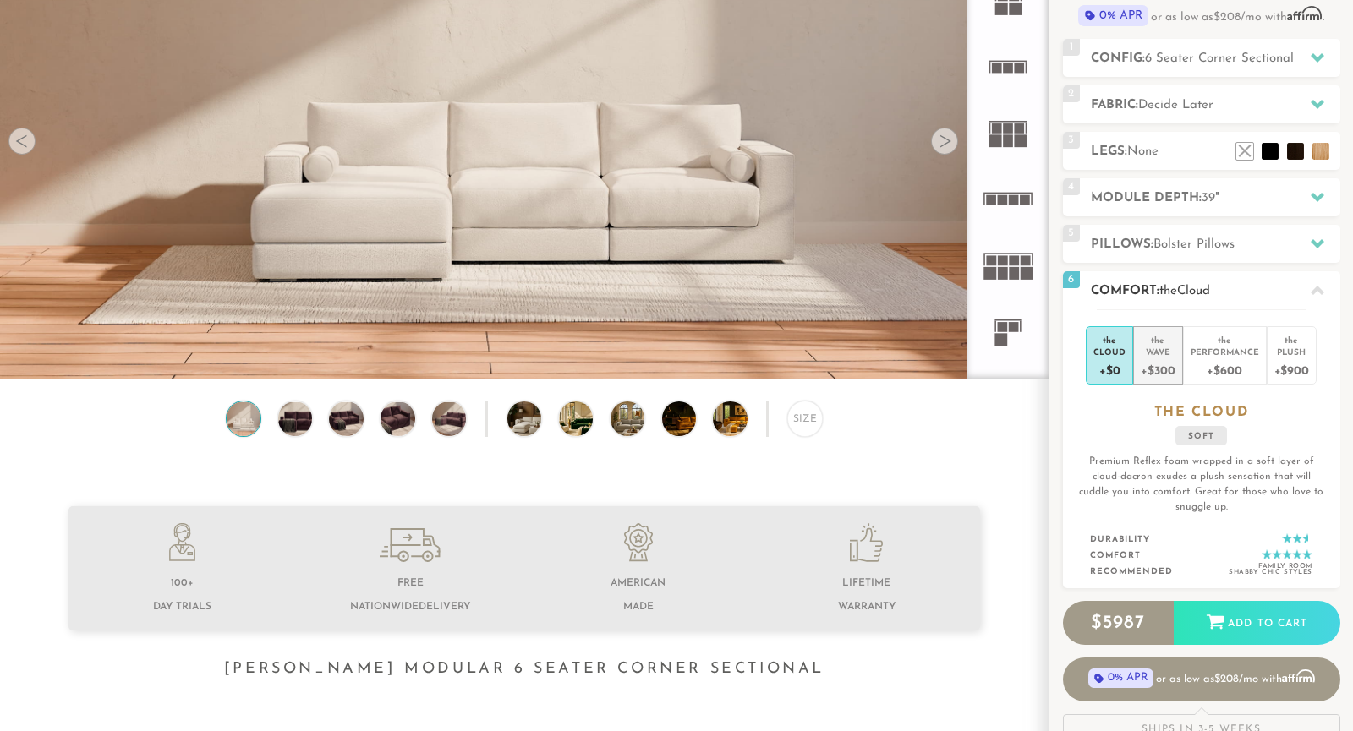
click at [1151, 354] on div "Wave" at bounding box center [1158, 352] width 34 height 12
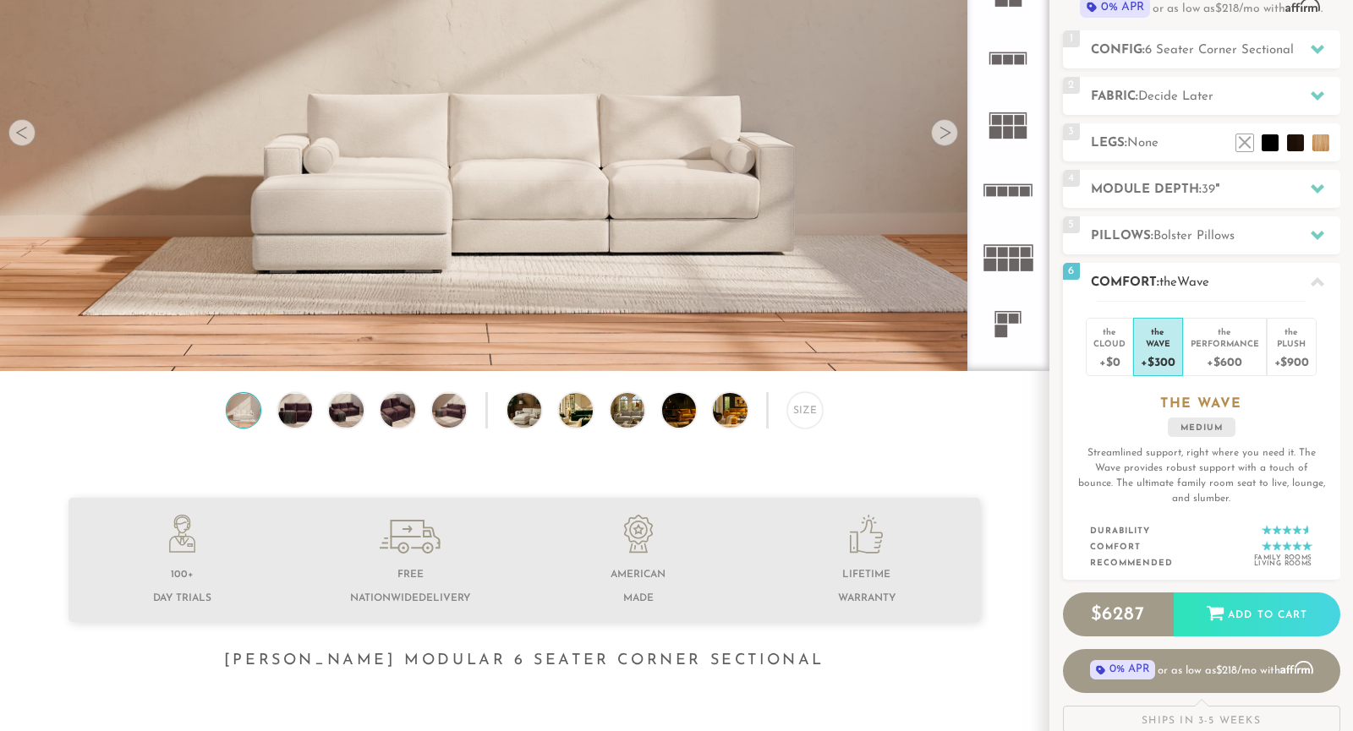
scroll to position [207, 0]
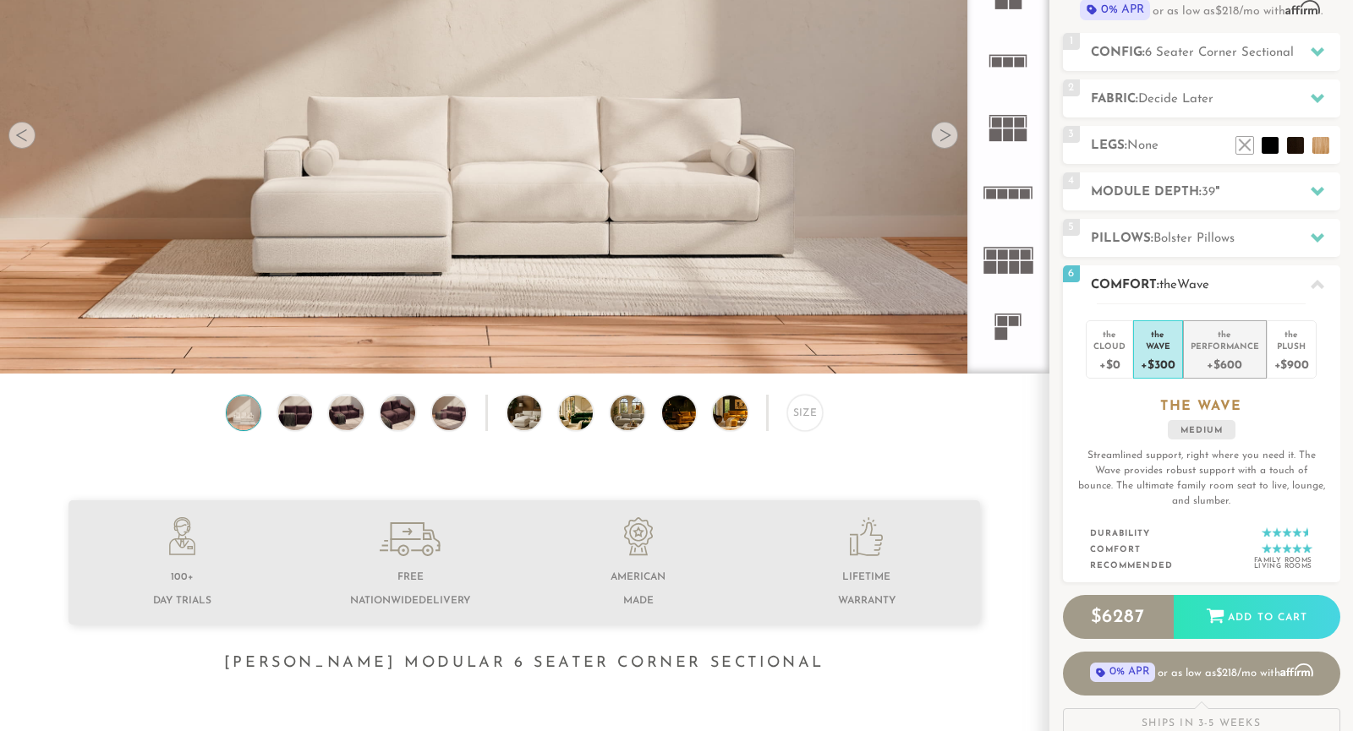
click at [1212, 367] on div "+$600" at bounding box center [1225, 364] width 68 height 25
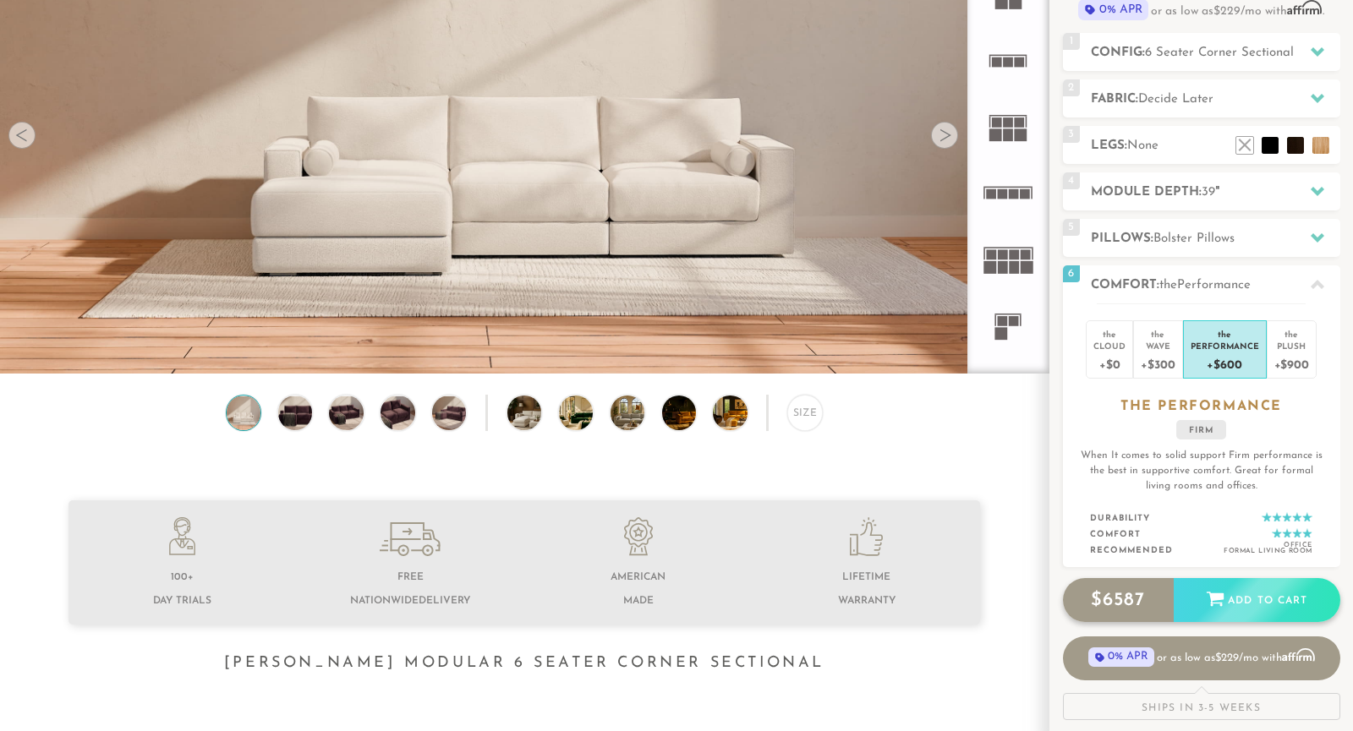
click at [1237, 605] on div "Add to Cart" at bounding box center [1257, 601] width 167 height 46
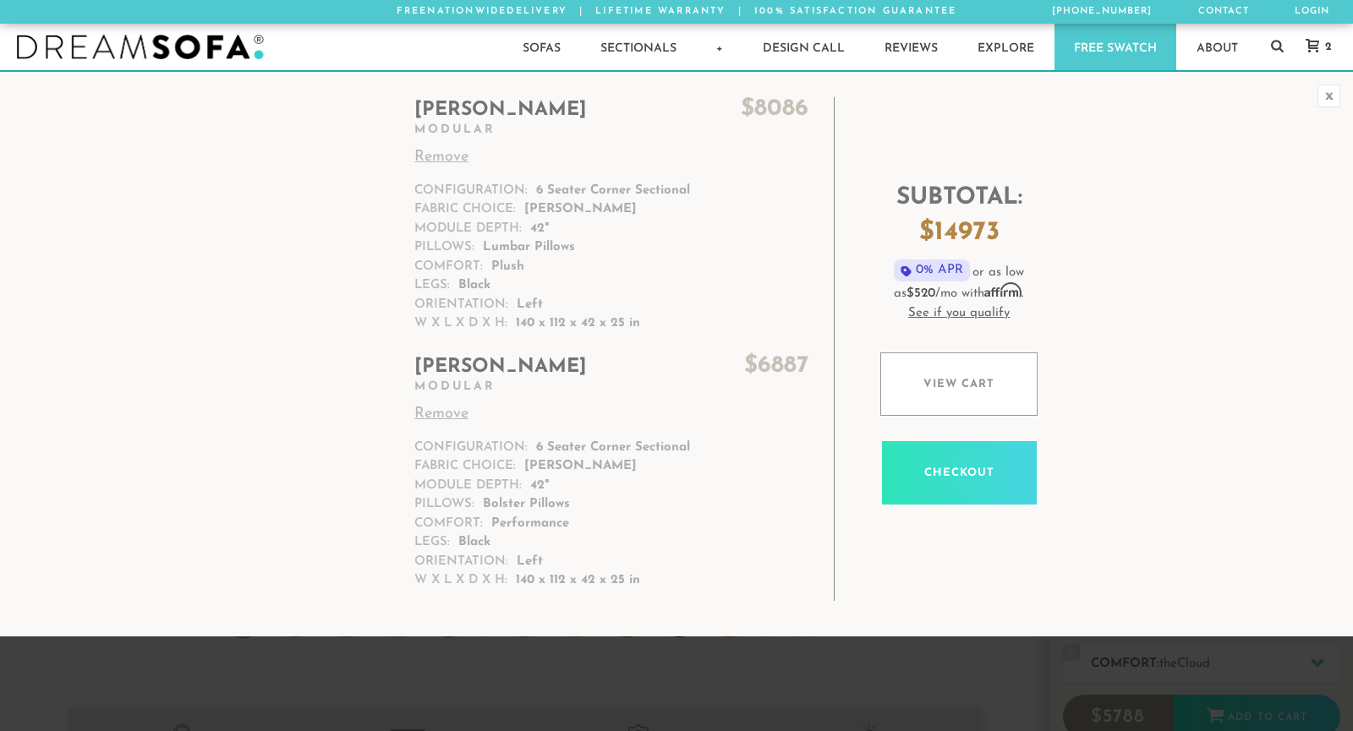
click at [441, 413] on link "Remove" at bounding box center [611, 414] width 394 height 23
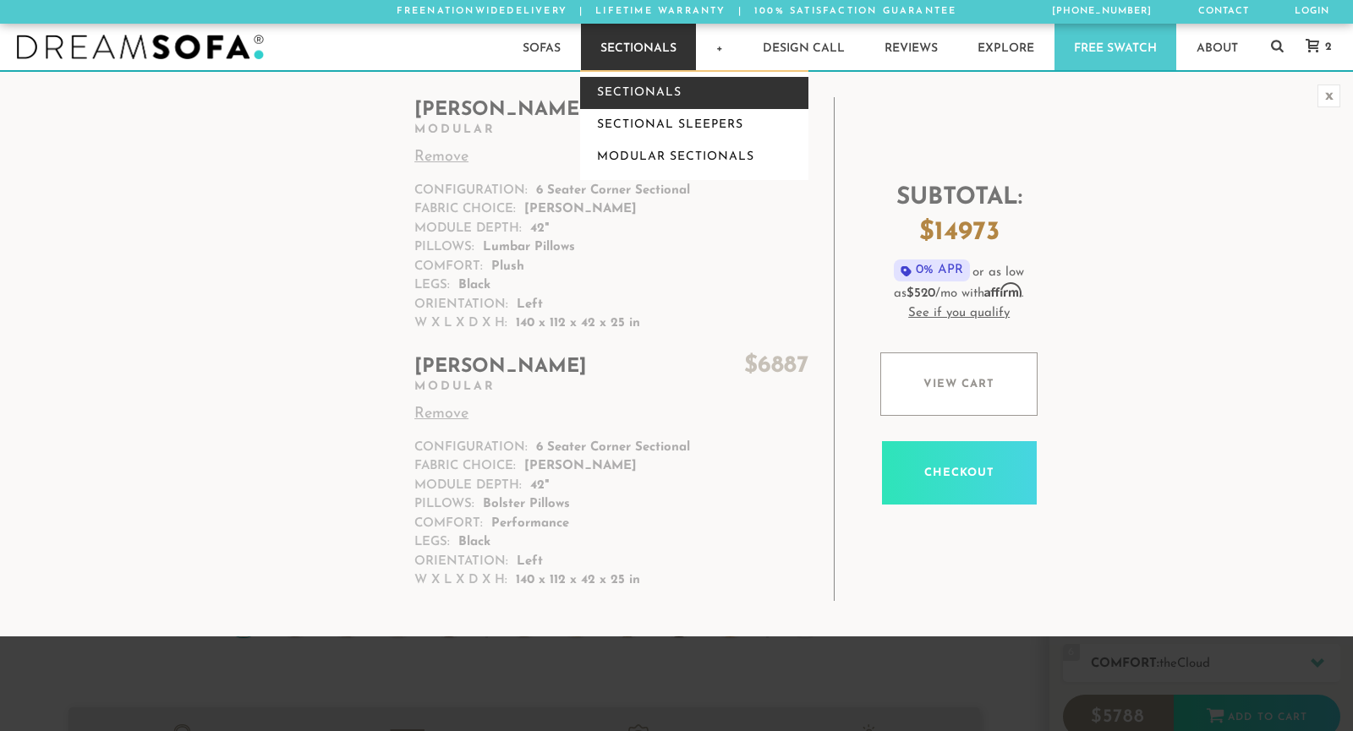
click at [649, 85] on link "Sectionals" at bounding box center [694, 93] width 228 height 32
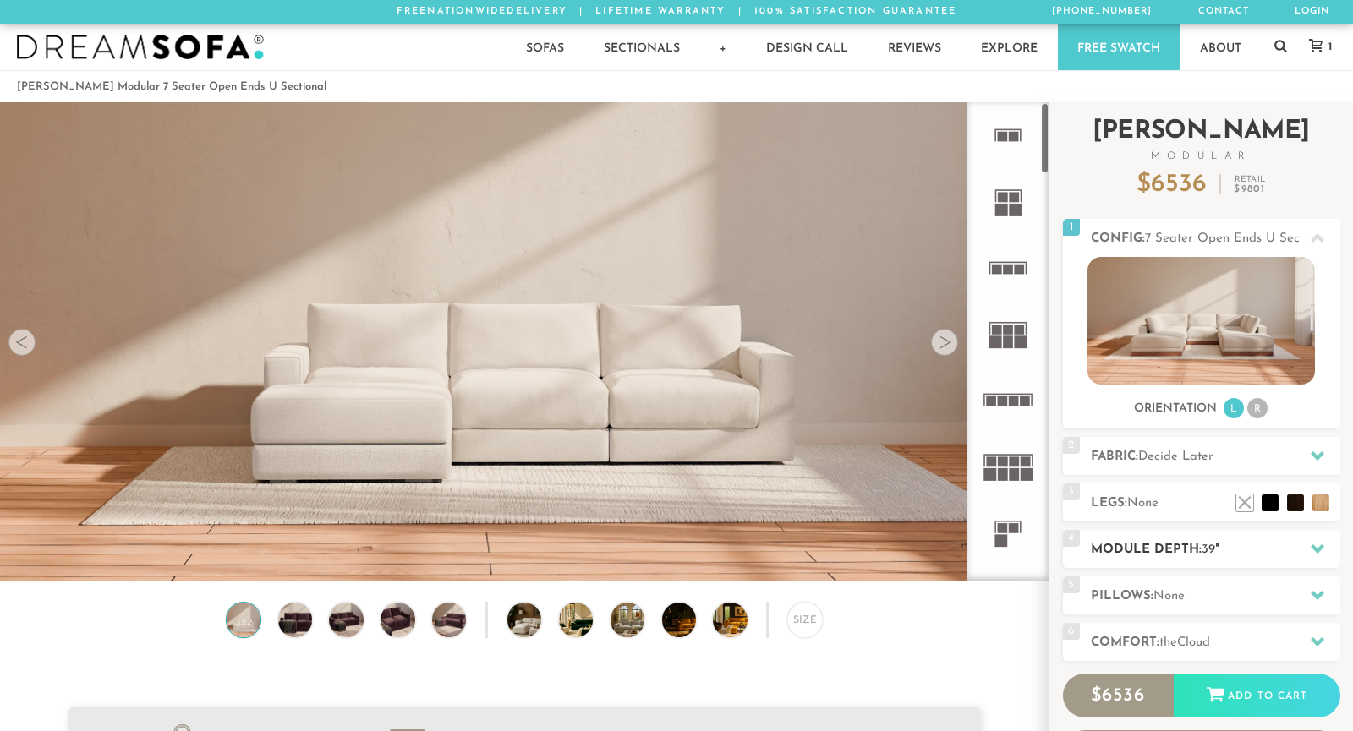
scroll to position [19032, 1353]
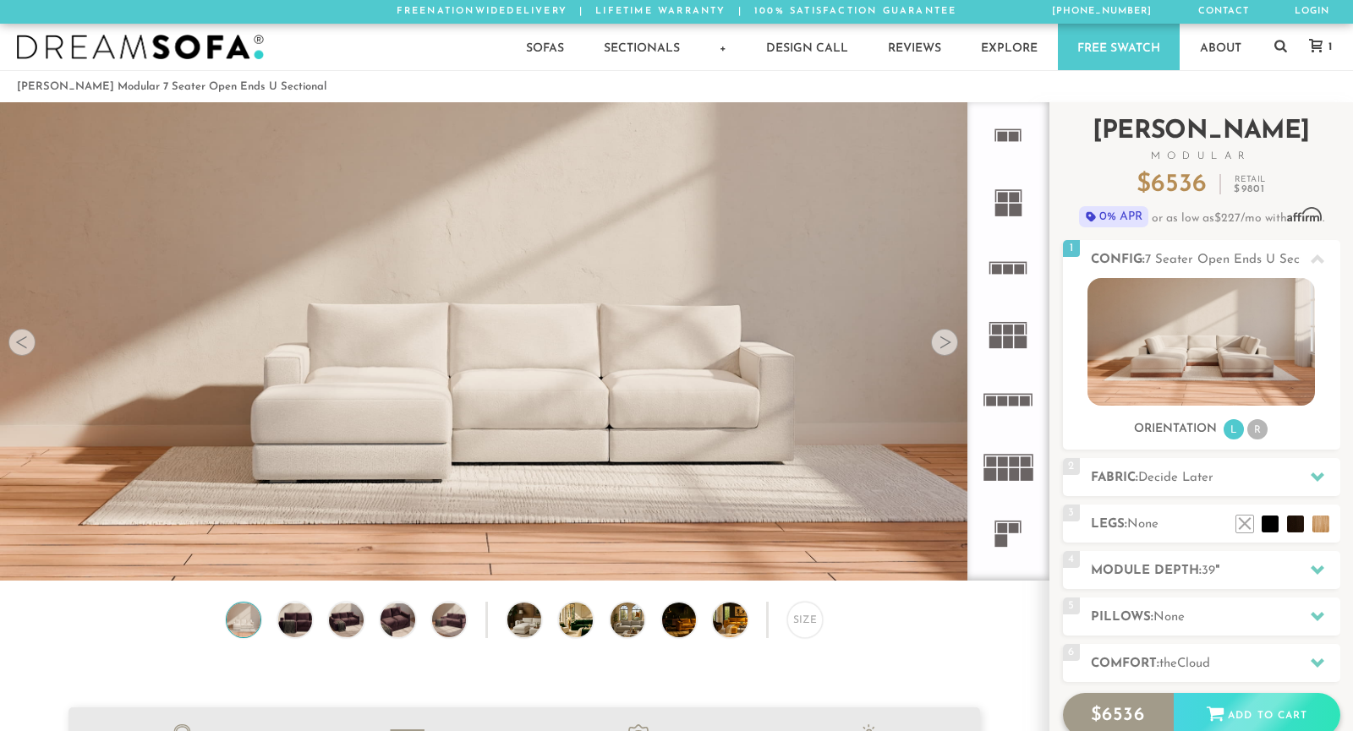
click at [1268, 710] on div "Add to Cart" at bounding box center [1257, 716] width 167 height 46
